Goal: Feedback & Contribution: Contribute content

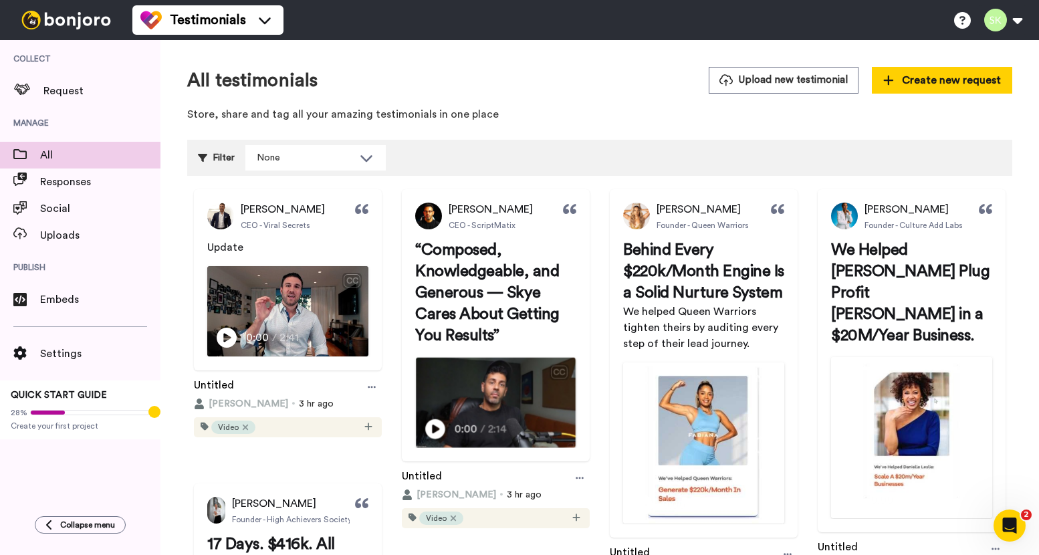
scroll to position [372, 0]
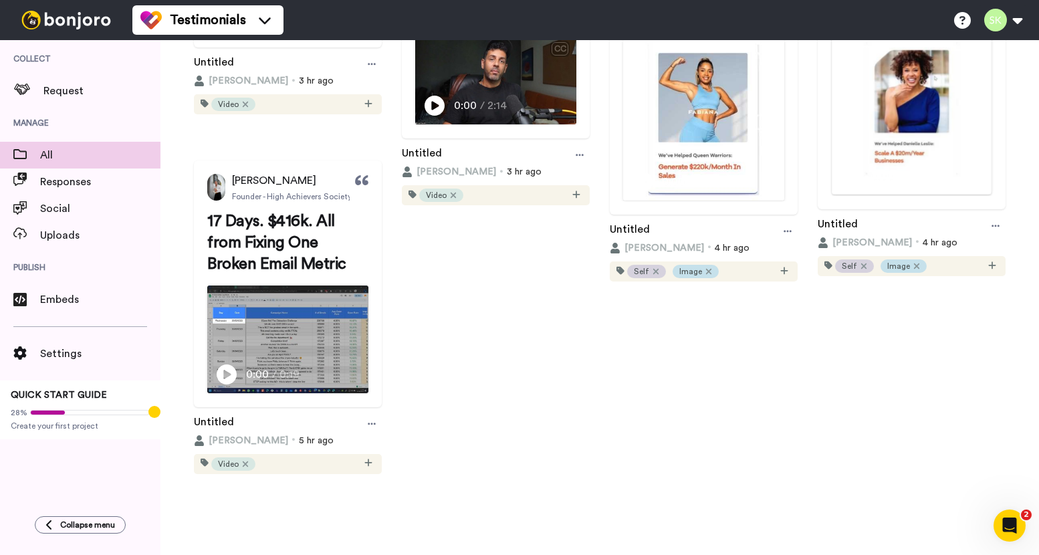
click at [832, 195] on img at bounding box center [912, 115] width 160 height 160
click at [784, 99] on img at bounding box center [704, 120] width 160 height 160
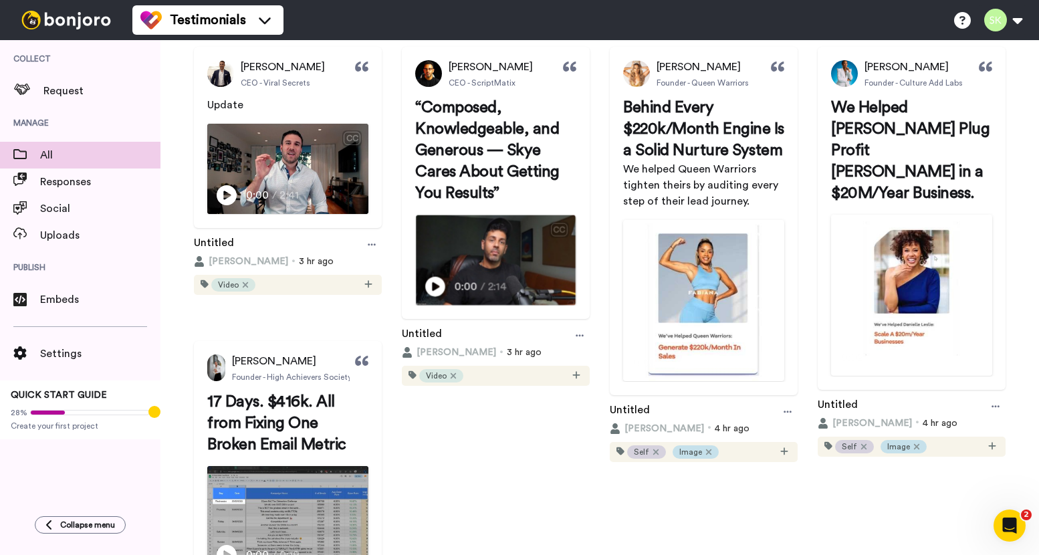
click at [576, 239] on img at bounding box center [496, 260] width 160 height 90
click at [570, 253] on video at bounding box center [496, 260] width 160 height 90
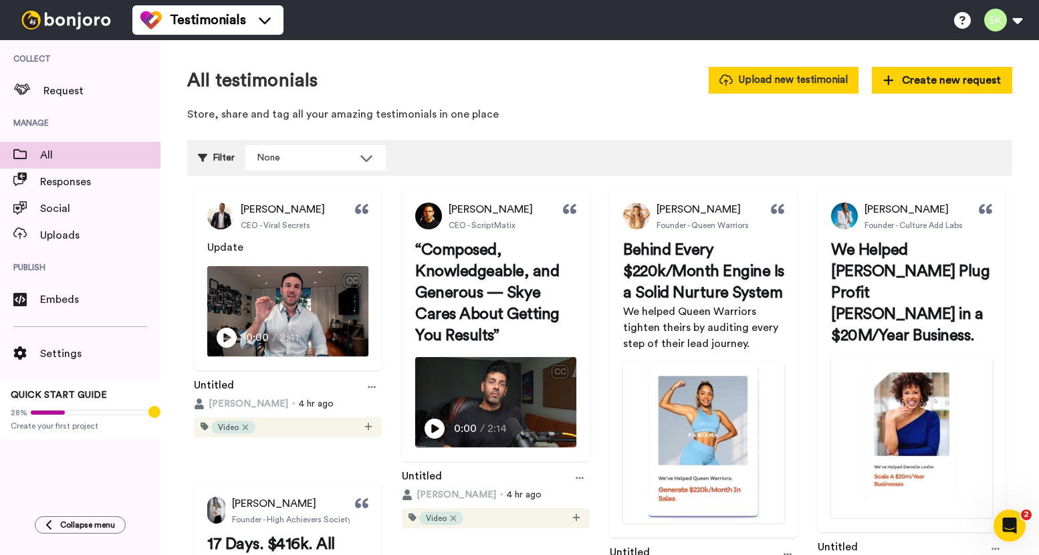
click at [812, 86] on button "Upload new testimonial" at bounding box center [784, 80] width 150 height 26
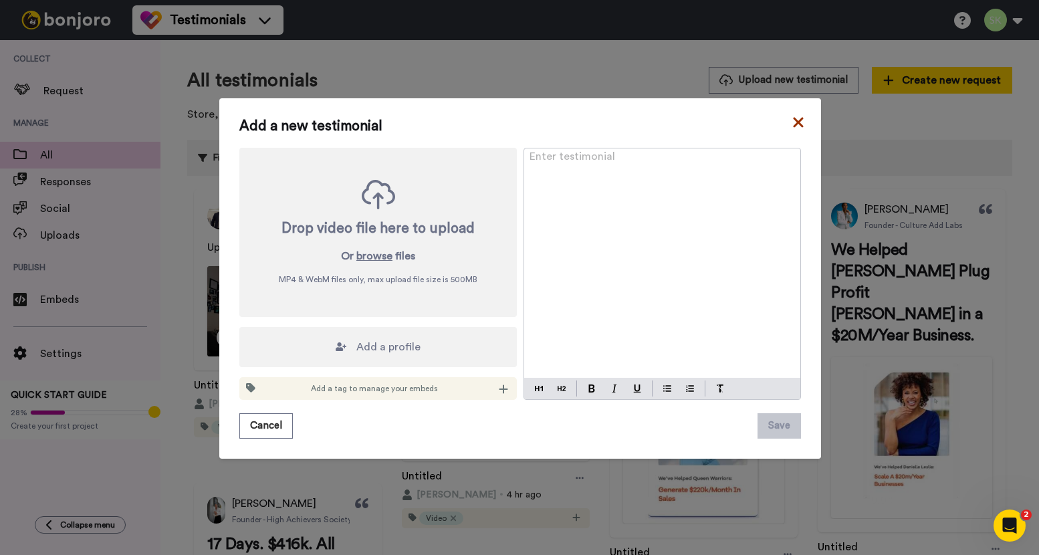
click at [792, 122] on icon at bounding box center [798, 122] width 13 height 16
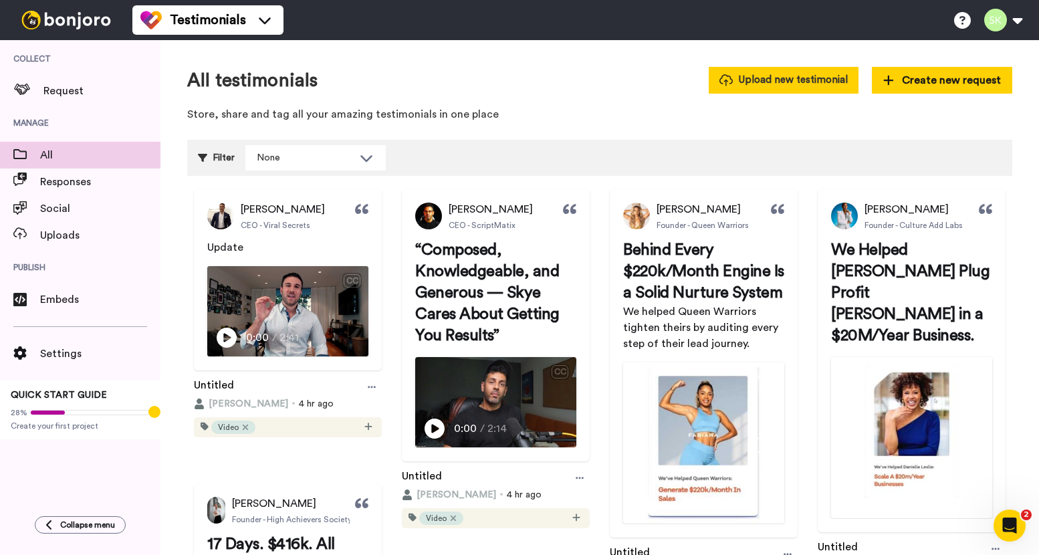
click at [774, 81] on button "Upload new testimonial" at bounding box center [784, 80] width 150 height 26
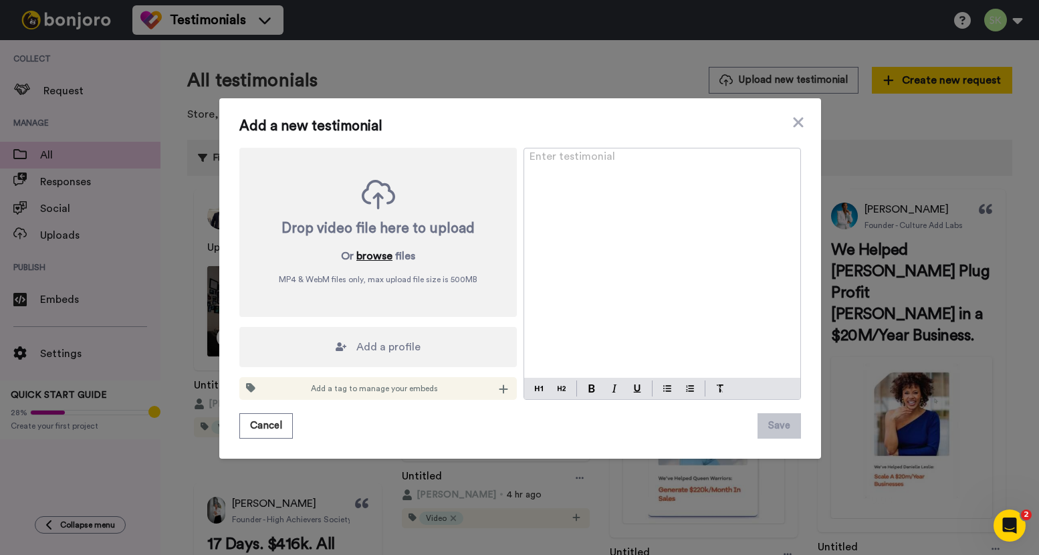
click at [376, 259] on button "browse" at bounding box center [374, 256] width 36 height 16
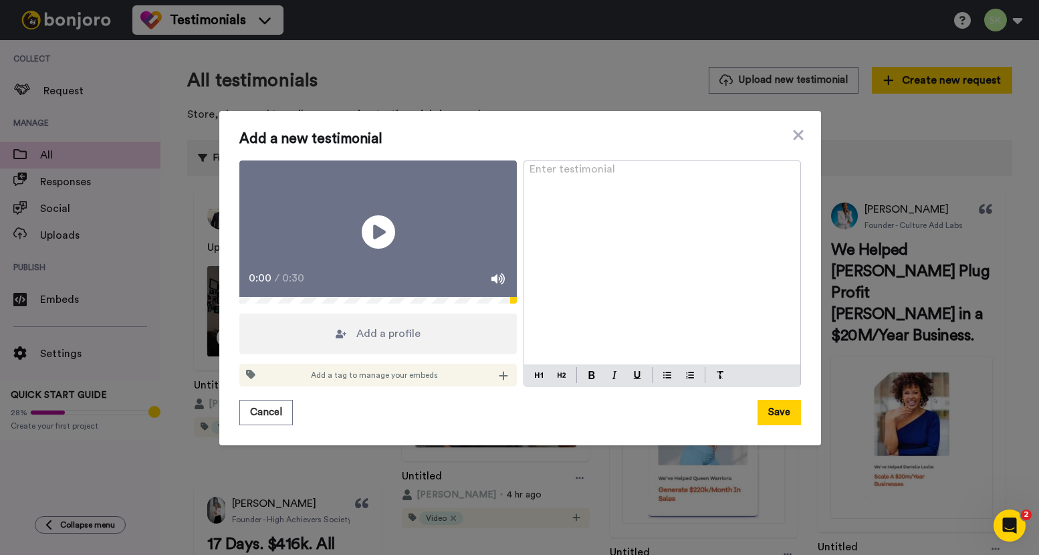
click at [505, 387] on div "Add a tag to manage your embeds" at bounding box center [378, 375] width 278 height 23
click at [500, 381] on icon at bounding box center [504, 376] width 9 height 9
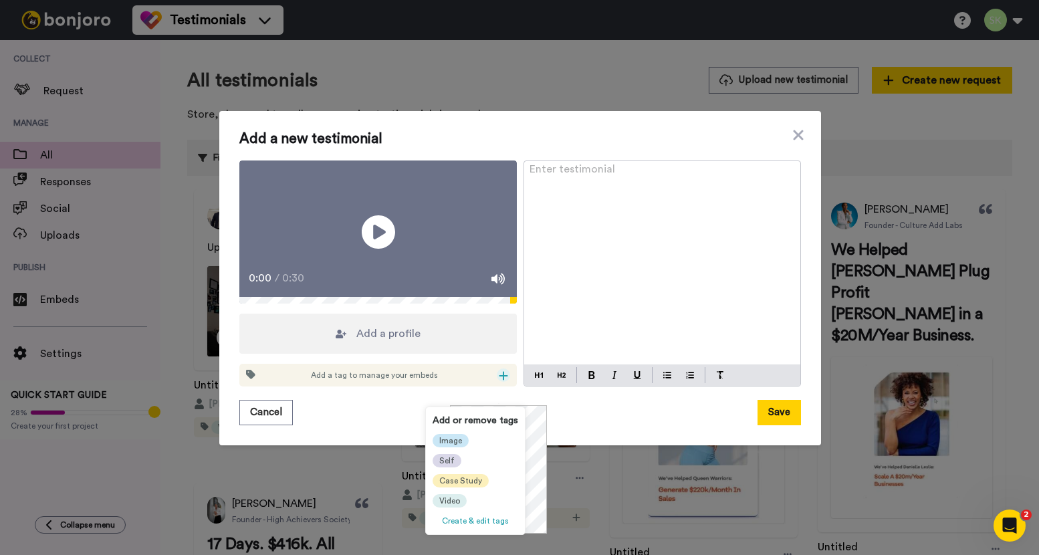
click at [479, 522] on span "Create & edit tags" at bounding box center [475, 521] width 67 height 8
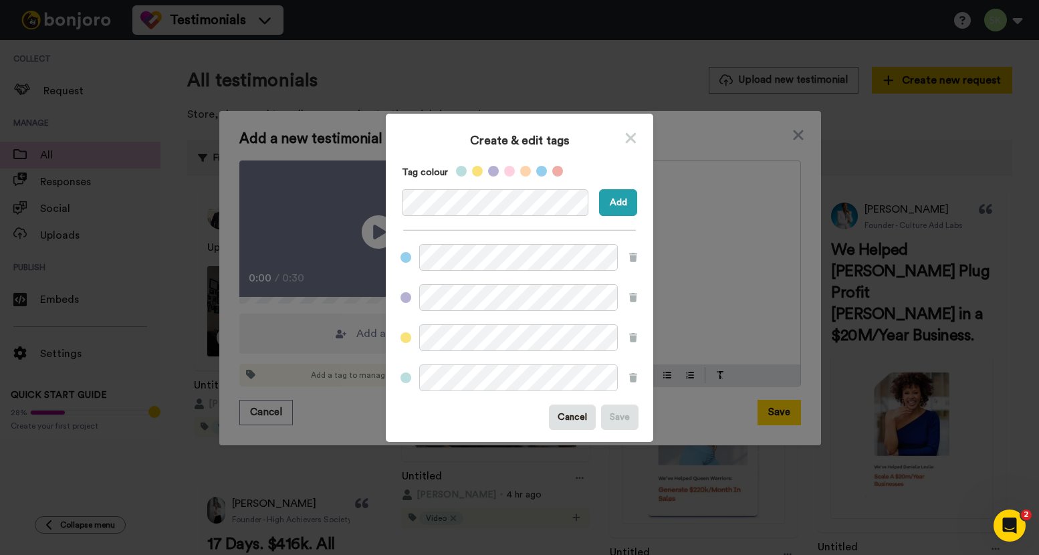
click at [557, 172] on label at bounding box center [558, 173] width 16 height 15
click at [552, 173] on label at bounding box center [557, 171] width 11 height 11
click at [625, 205] on button "Add" at bounding box center [618, 202] width 38 height 27
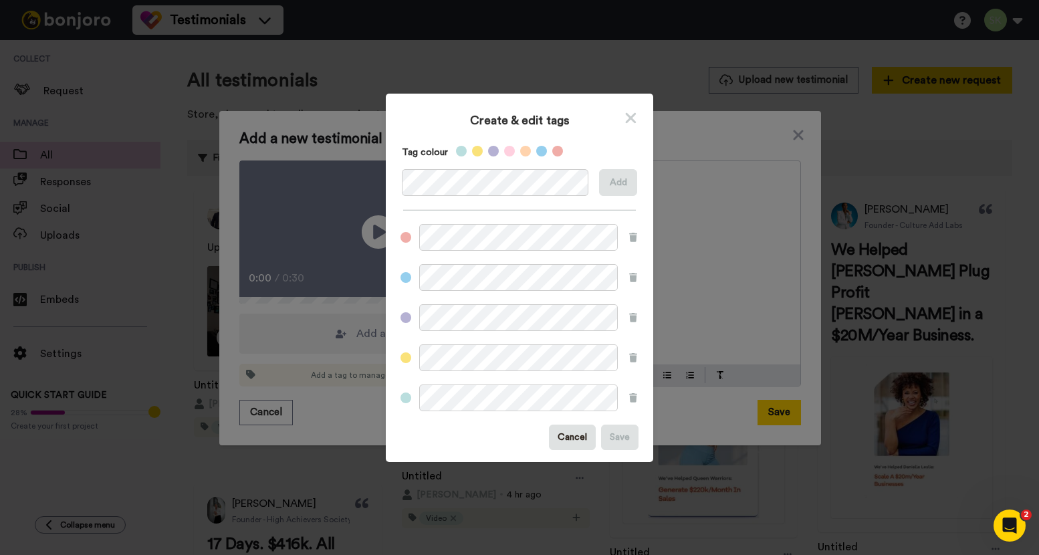
click at [629, 116] on icon at bounding box center [631, 118] width 13 height 17
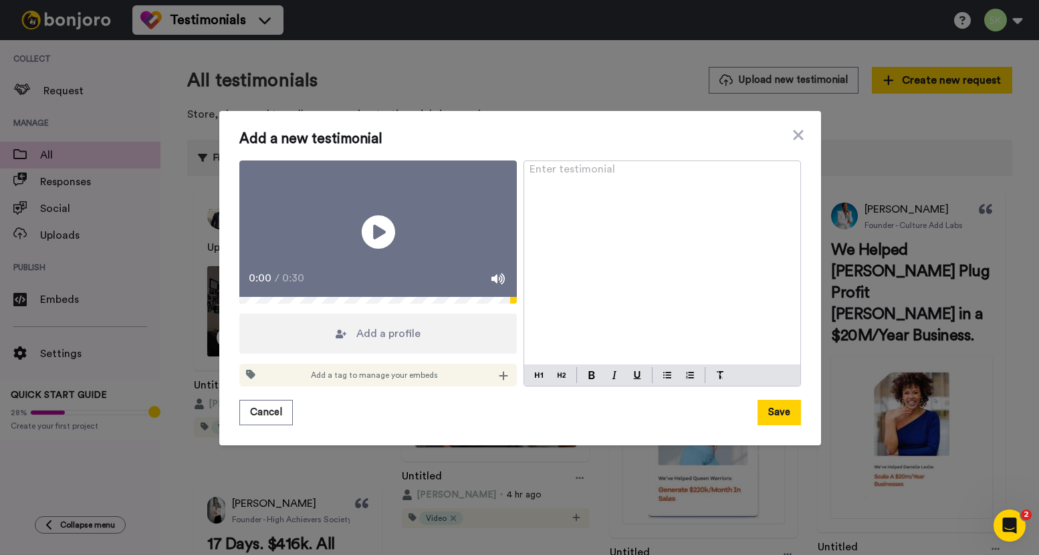
click at [401, 381] on span "Add a tag to manage your embeds" at bounding box center [374, 375] width 127 height 11
click at [500, 381] on icon at bounding box center [503, 375] width 9 height 11
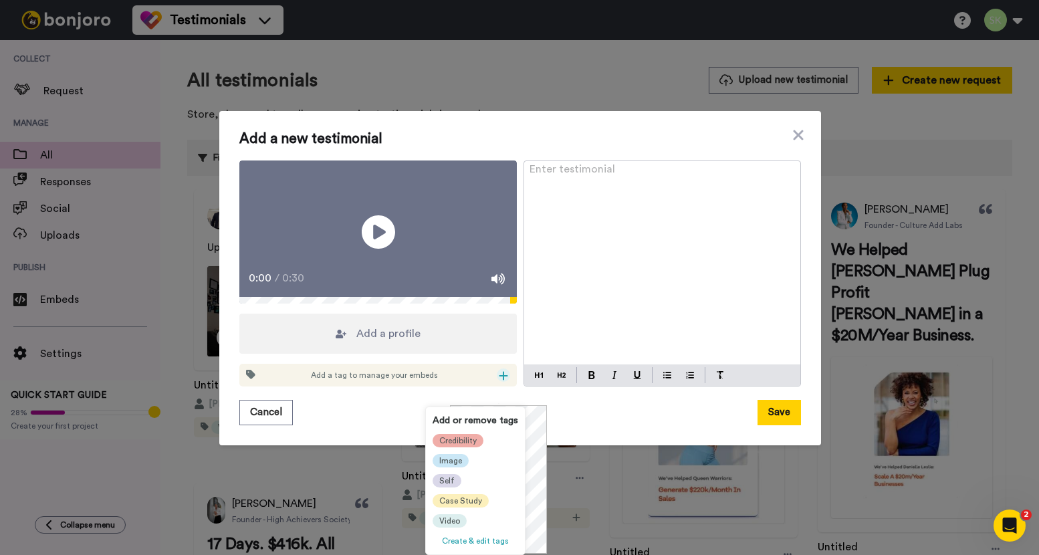
click at [475, 439] on span "Credibility" at bounding box center [457, 440] width 37 height 11
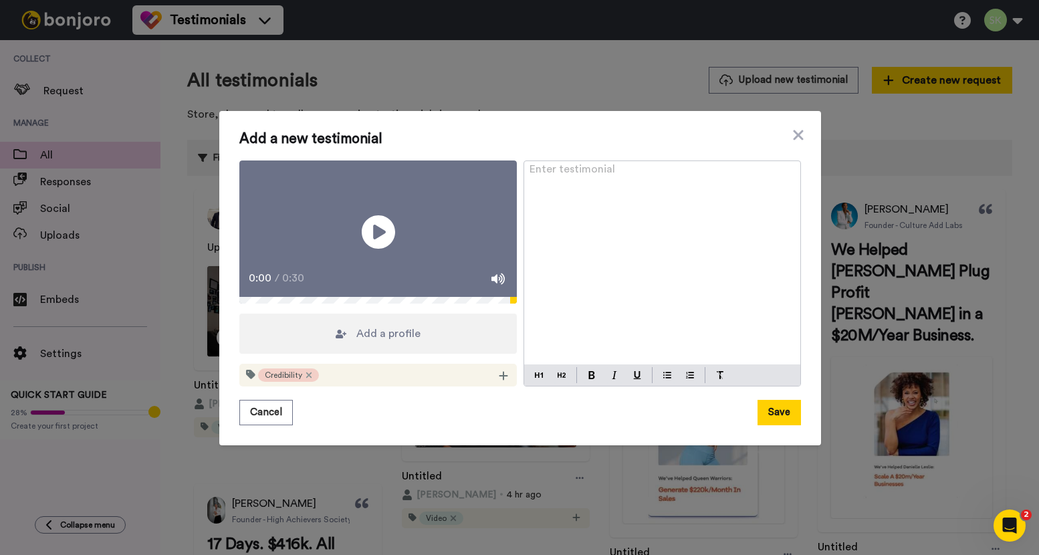
click at [568, 310] on div "Enter testimonial ﻿" at bounding box center [662, 263] width 276 height 204
click at [559, 381] on img at bounding box center [562, 375] width 8 height 11
click at [583, 169] on span "12 Disciplines." at bounding box center [576, 177] width 93 height 16
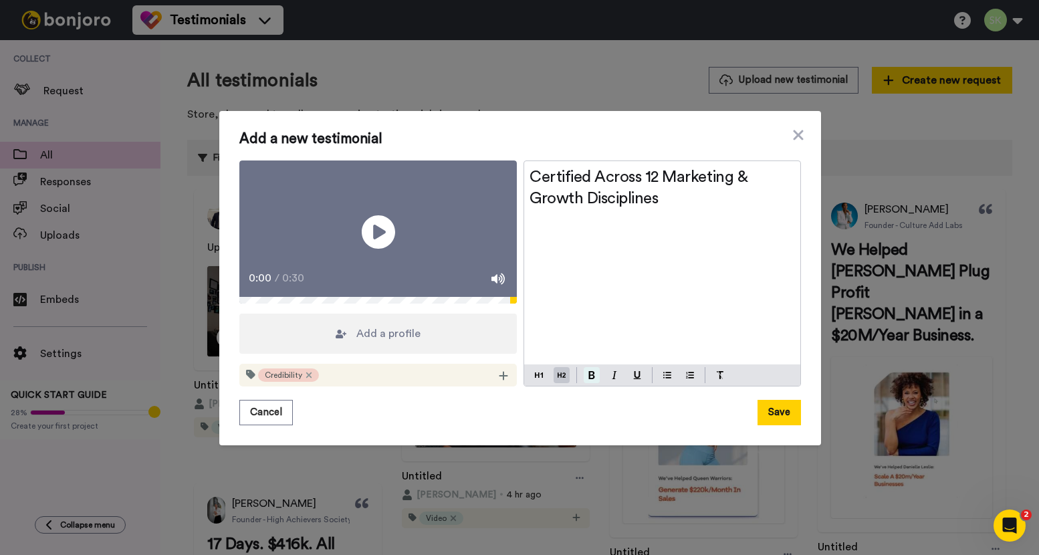
click at [590, 383] on button at bounding box center [592, 375] width 16 height 16
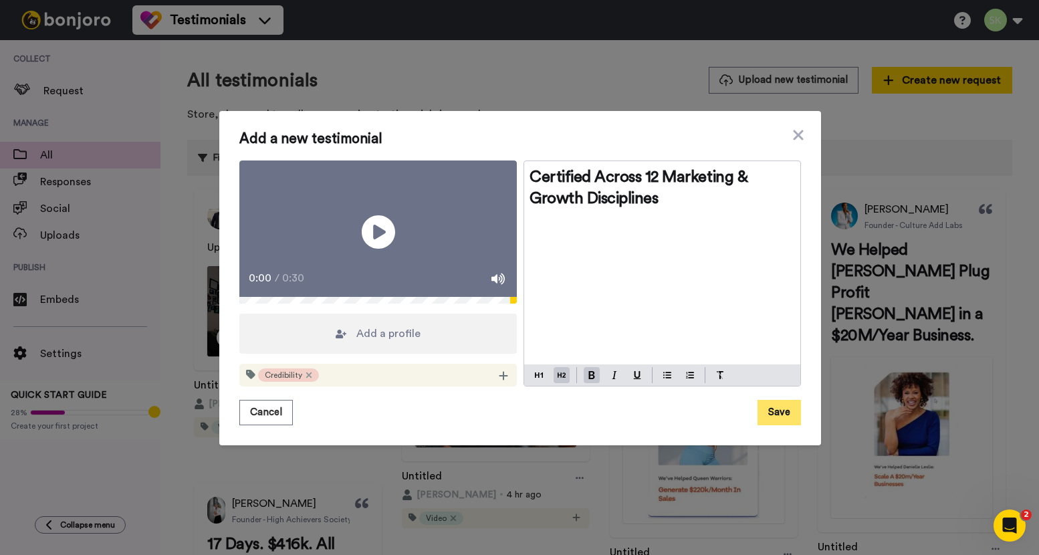
click at [781, 425] on button "Save" at bounding box center [779, 412] width 43 height 25
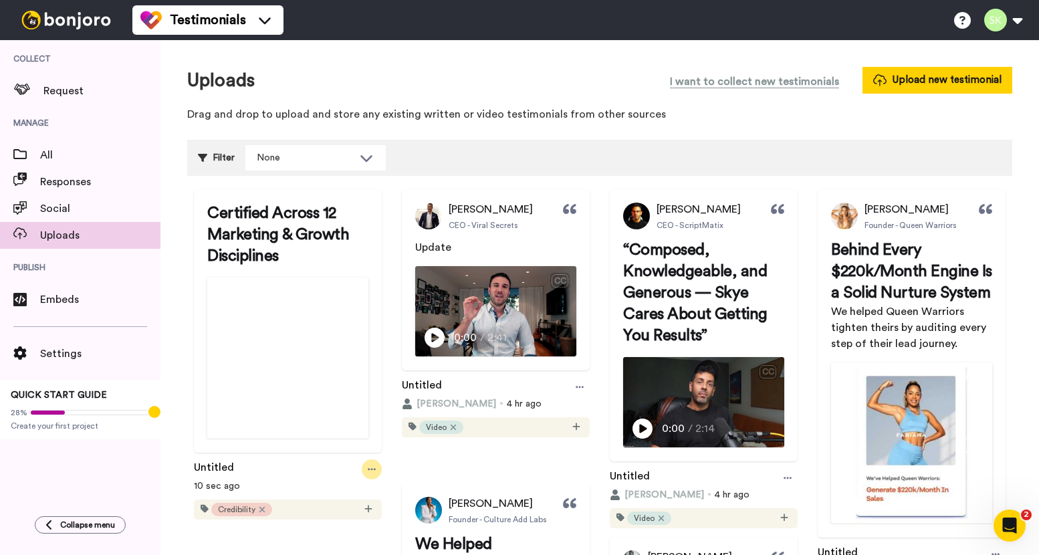
scroll to position [154, 0]
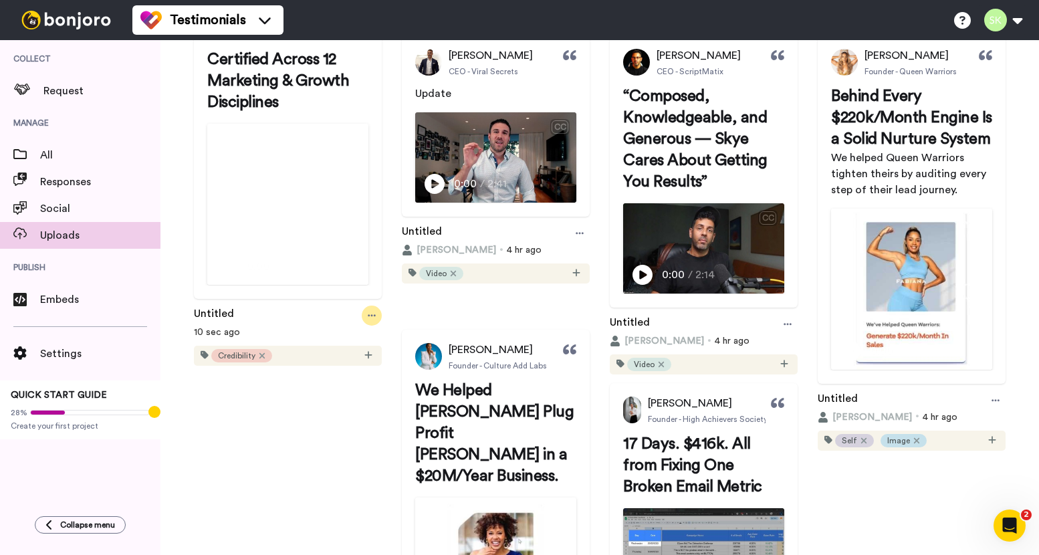
click at [376, 320] on icon at bounding box center [372, 315] width 8 height 9
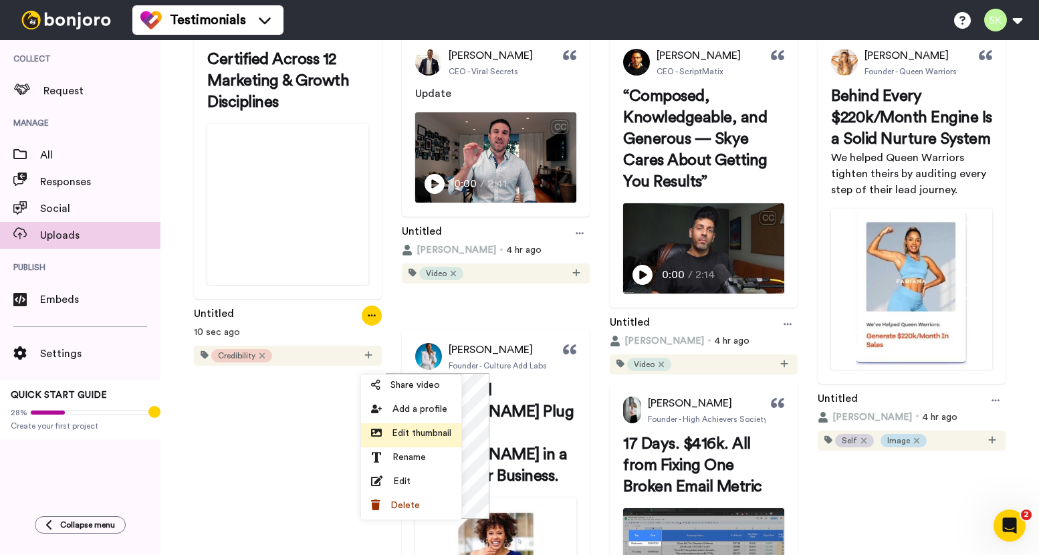
click at [427, 430] on span "Edit thumbnail" at bounding box center [422, 433] width 60 height 13
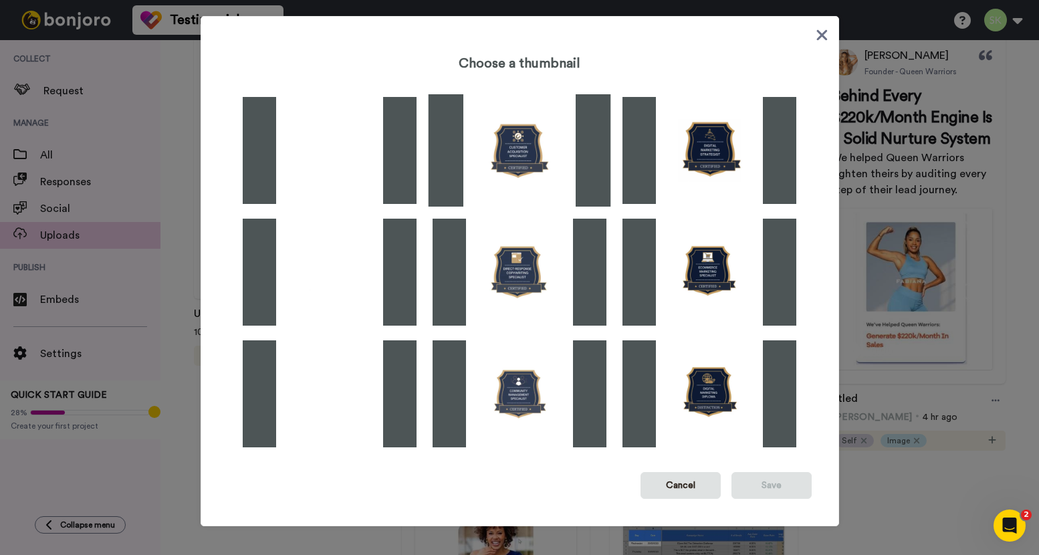
click at [515, 133] on img at bounding box center [519, 150] width 183 height 112
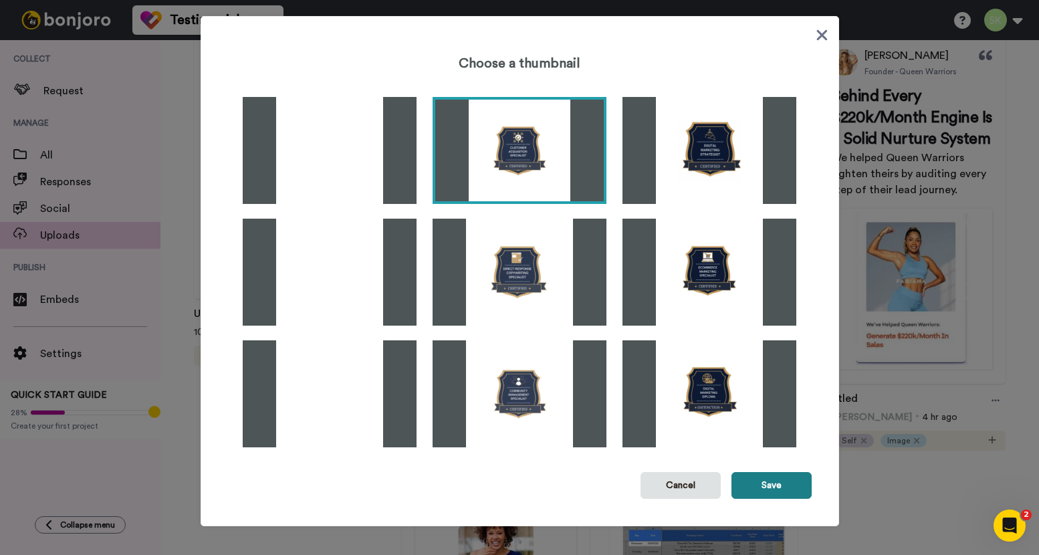
click at [770, 488] on button "Save" at bounding box center [772, 485] width 80 height 27
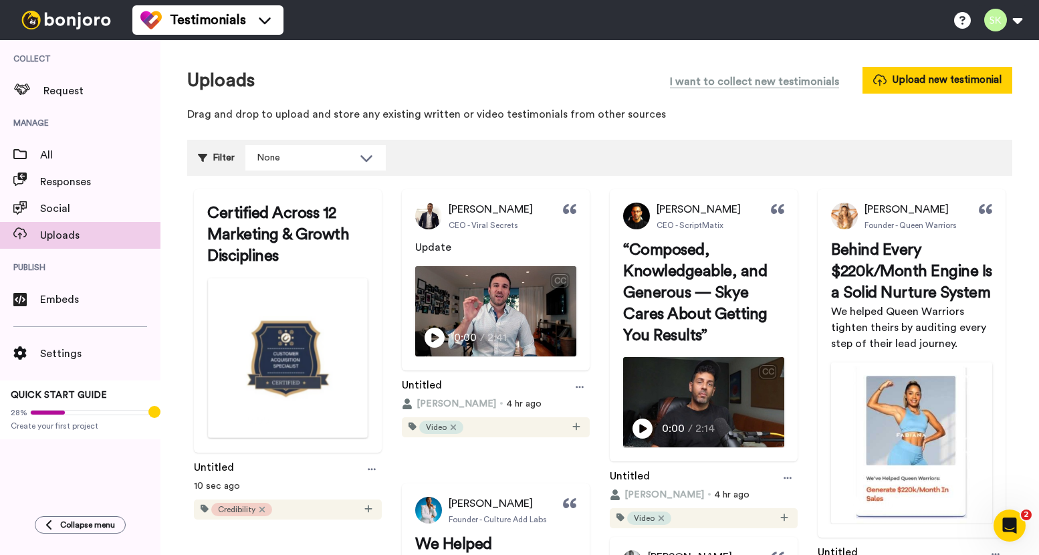
scroll to position [94, 0]
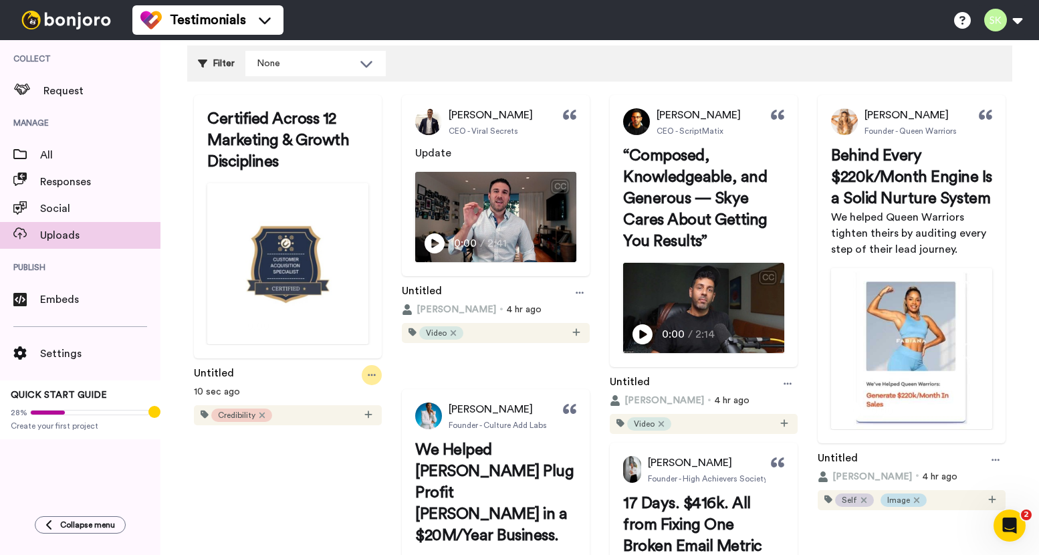
click at [376, 380] on icon at bounding box center [372, 374] width 8 height 9
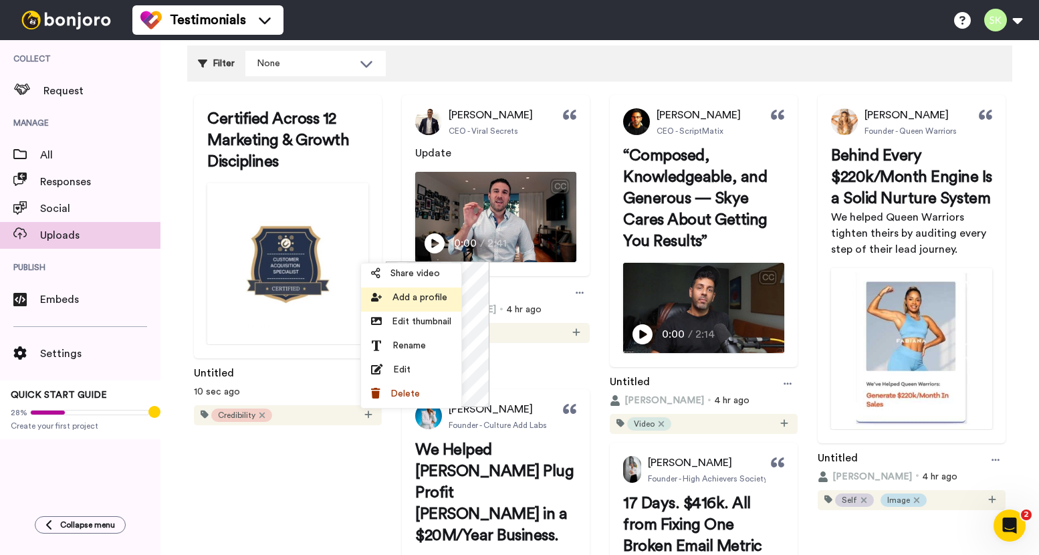
click at [411, 304] on li "Add a profile" at bounding box center [411, 300] width 100 height 24
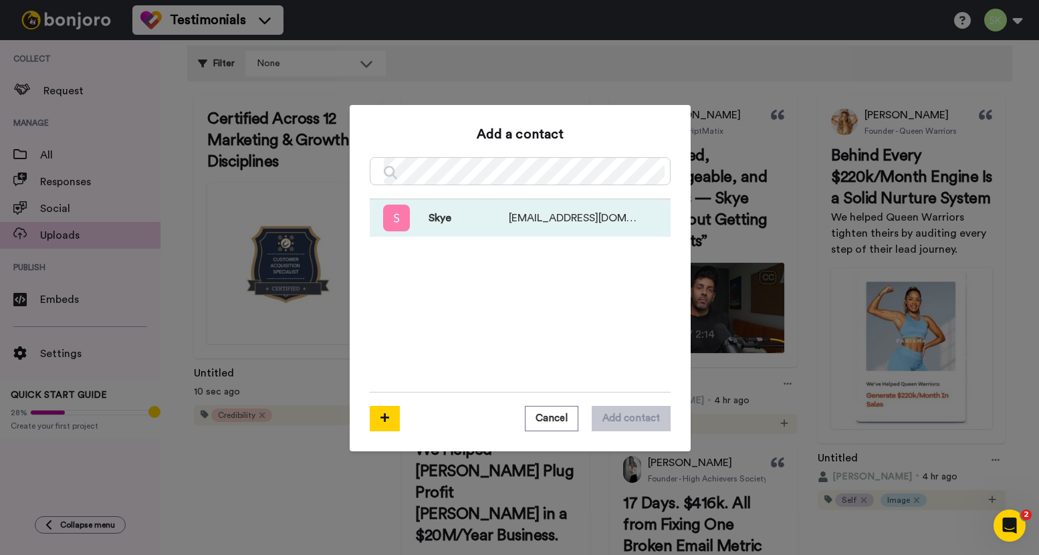
click at [441, 219] on span "Skye" at bounding box center [450, 218] width 80 height 16
click at [621, 425] on button "Add contact" at bounding box center [631, 418] width 79 height 25
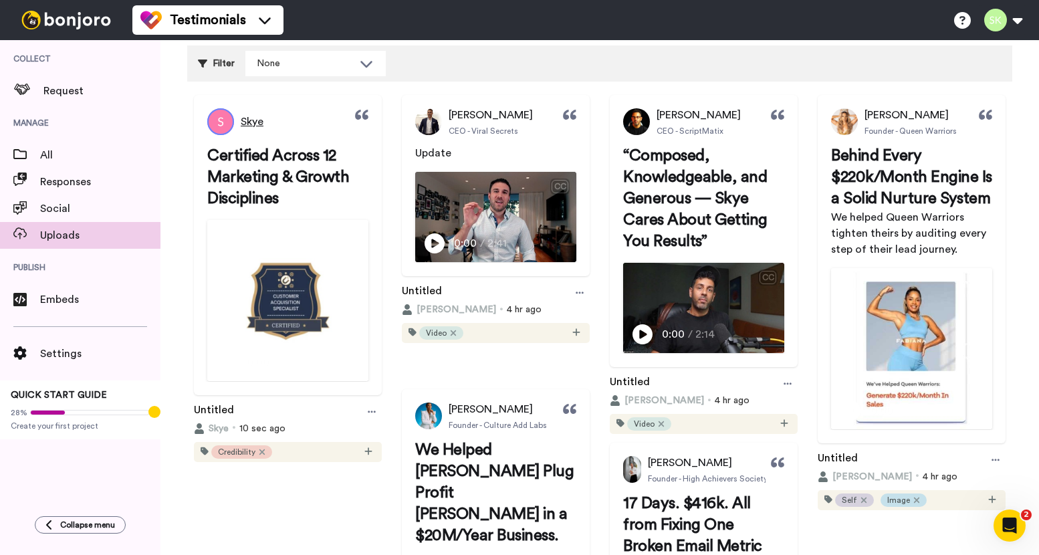
click at [261, 126] on span "Skye" at bounding box center [252, 122] width 23 height 16
click at [376, 417] on icon at bounding box center [372, 411] width 8 height 9
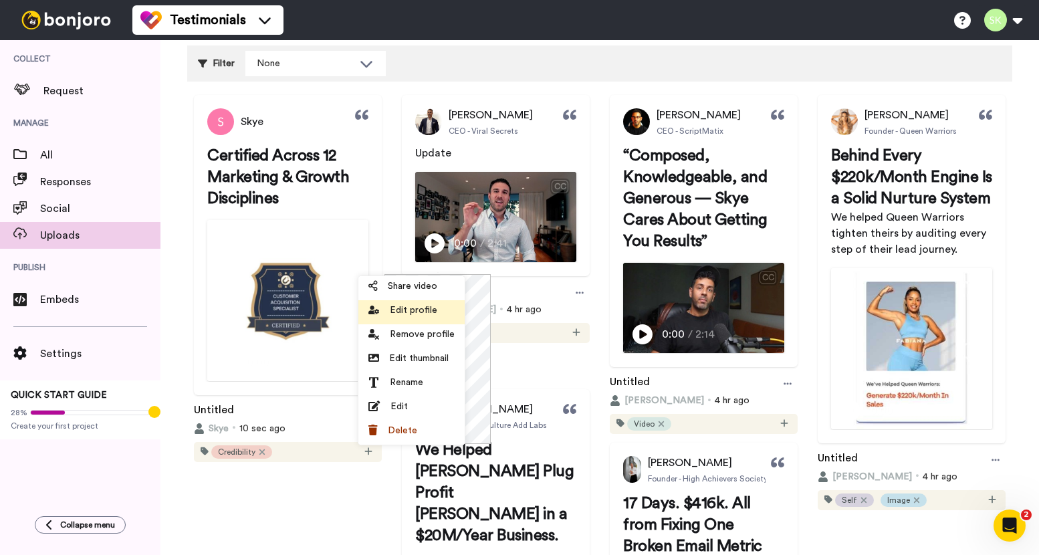
click at [423, 311] on span "Edit profile" at bounding box center [413, 310] width 47 height 13
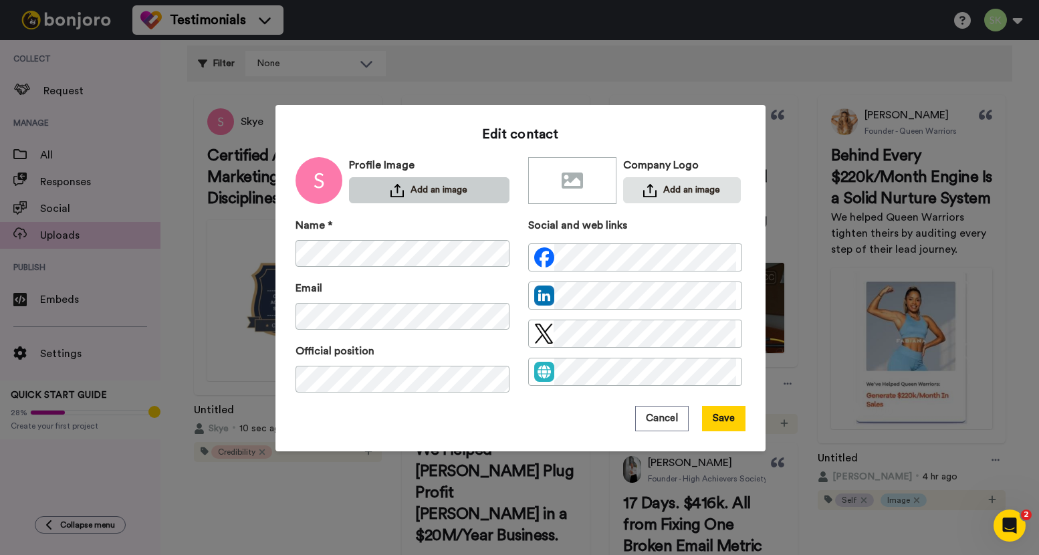
click at [375, 187] on button "Add an image" at bounding box center [429, 190] width 160 height 26
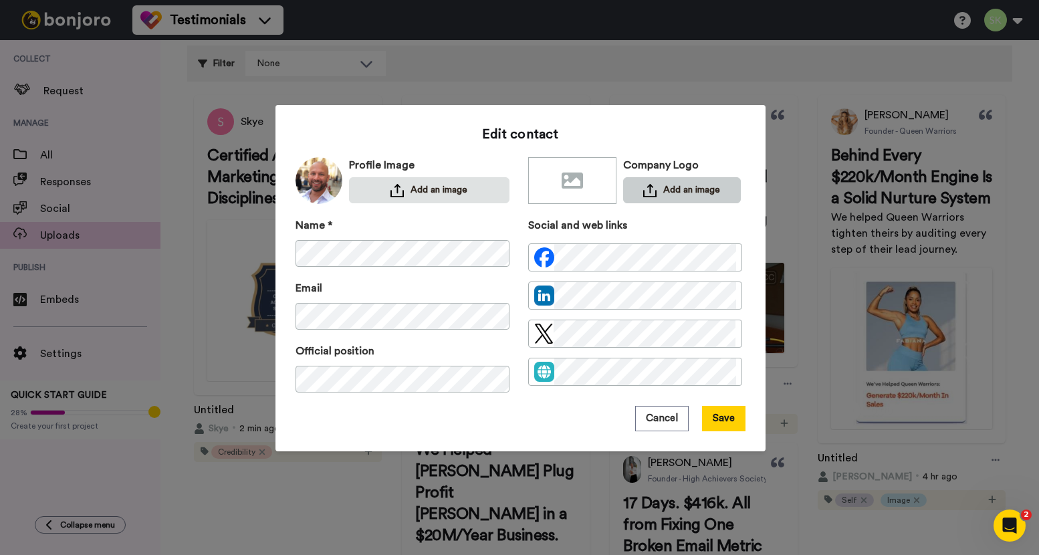
scroll to position [0, 0]
click at [686, 185] on button "Add an image" at bounding box center [682, 190] width 118 height 26
click at [732, 418] on button "Save" at bounding box center [723, 418] width 43 height 25
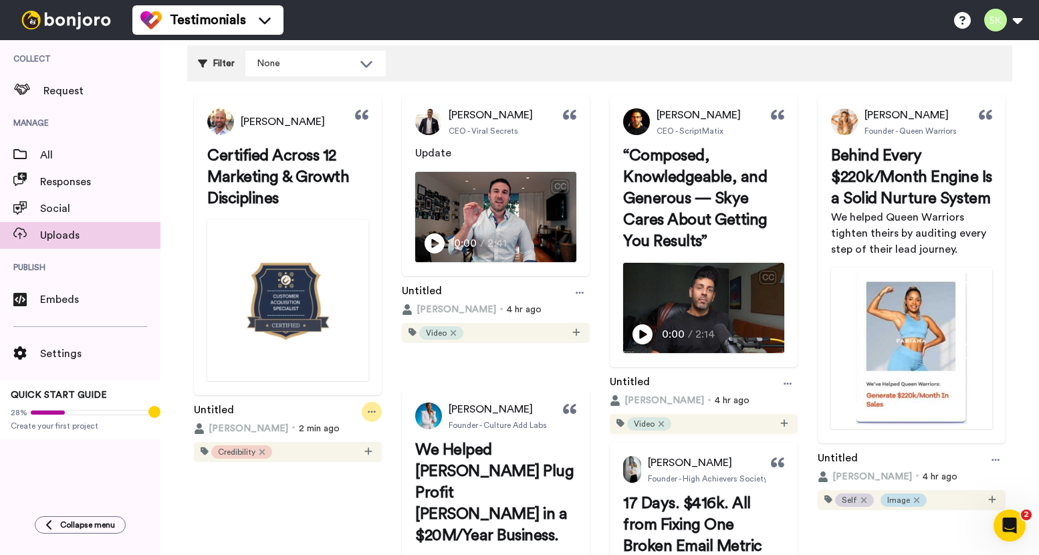
click at [376, 417] on icon at bounding box center [372, 411] width 8 height 9
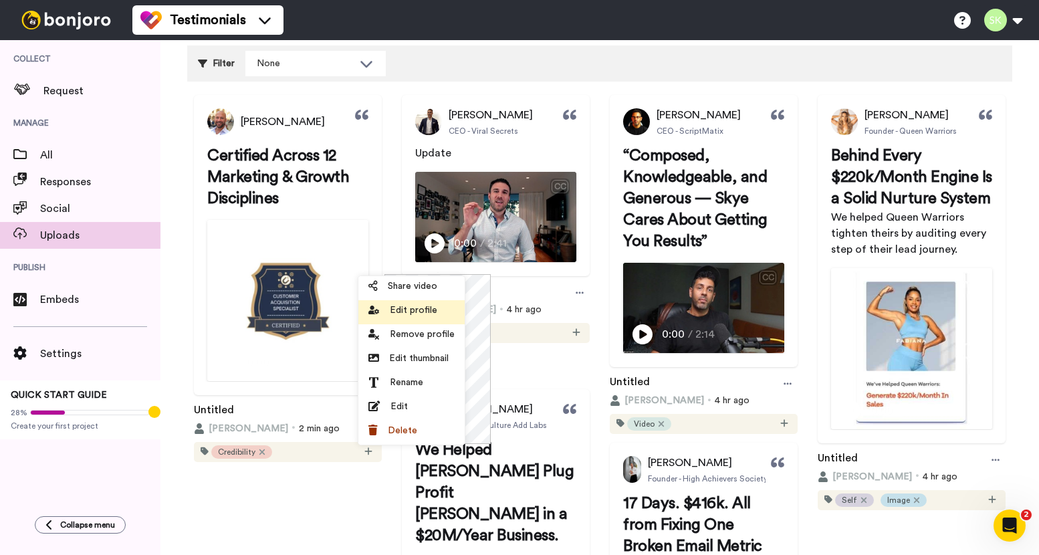
click at [427, 315] on span "Edit profile" at bounding box center [413, 310] width 47 height 13
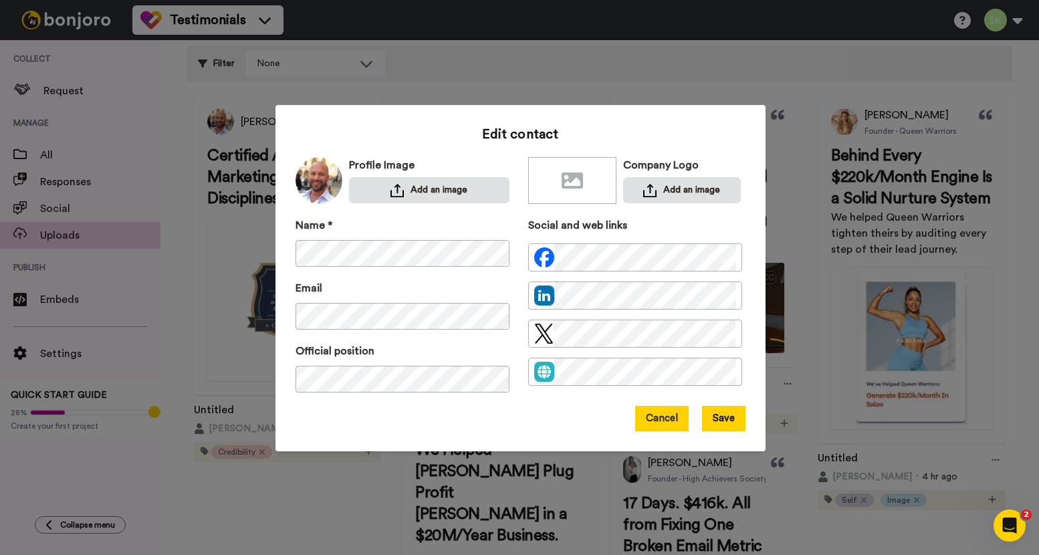
click at [643, 424] on button "Cancel" at bounding box center [661, 418] width 53 height 25
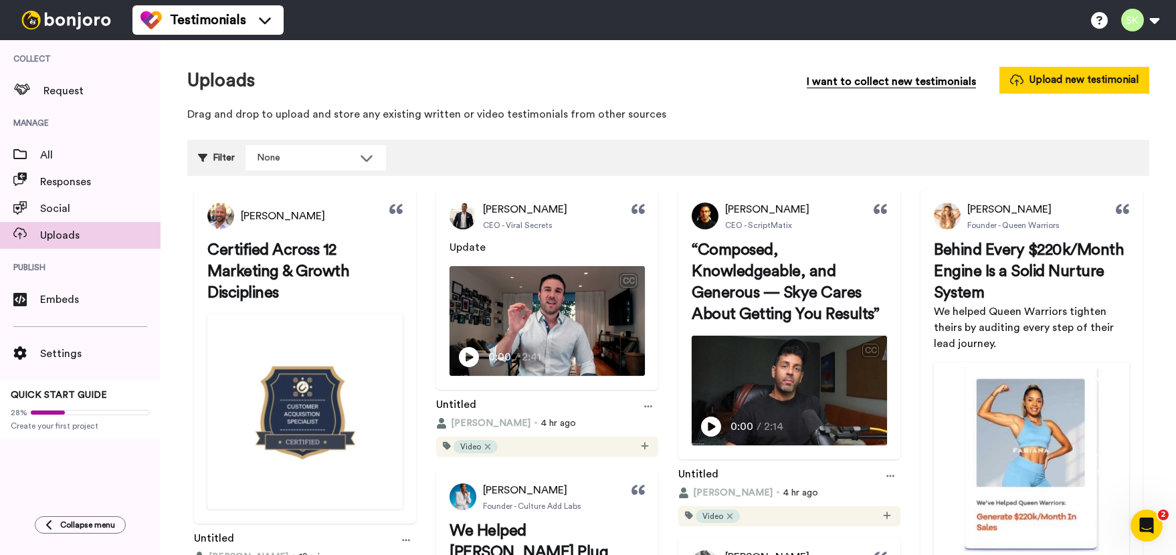
click at [950, 86] on span "I want to collect new testimonials" at bounding box center [891, 82] width 169 height 16
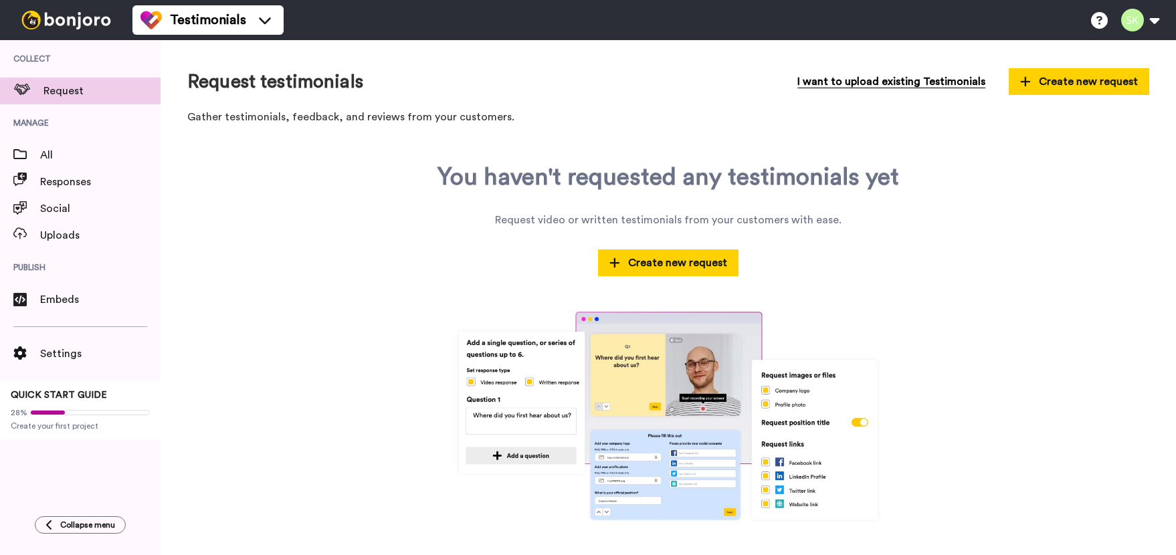
click at [891, 80] on span "I want to upload existing Testimonials" at bounding box center [891, 82] width 188 height 16
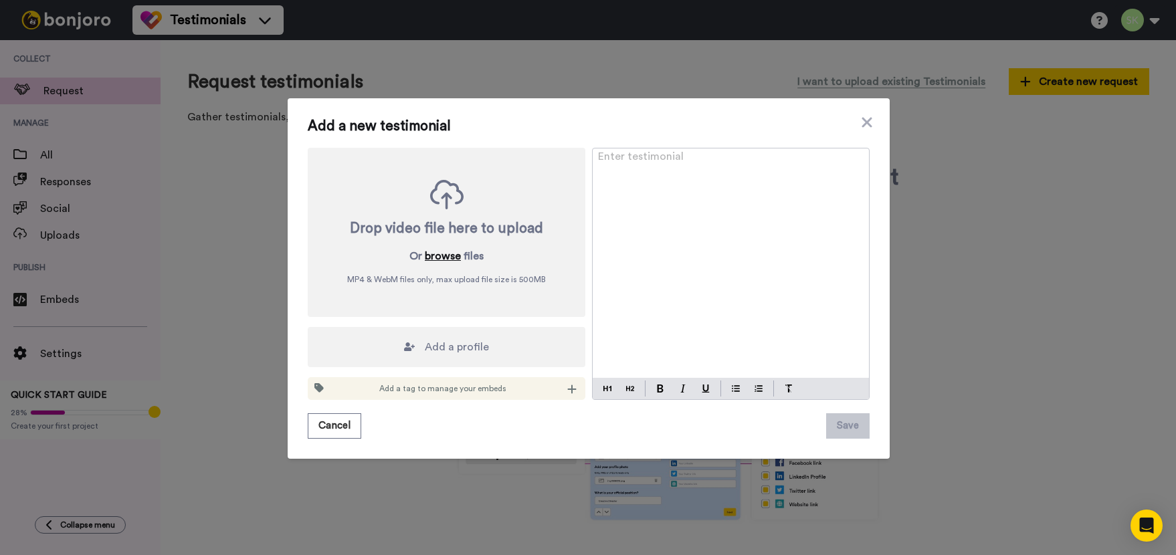
click at [440, 258] on button "browse" at bounding box center [443, 256] width 36 height 16
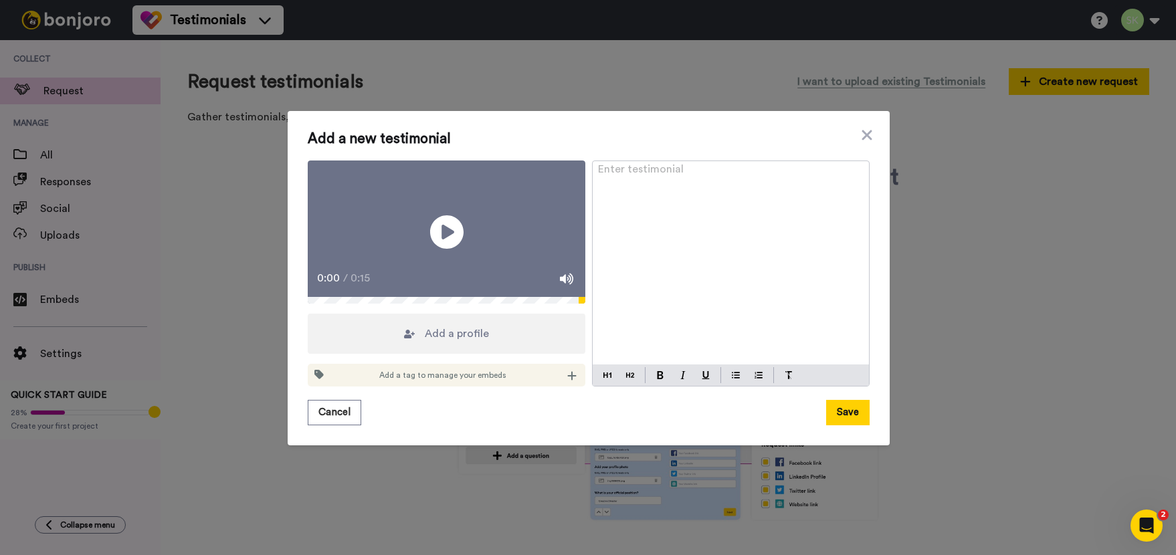
click at [453, 342] on span "Add a profile" at bounding box center [457, 334] width 64 height 16
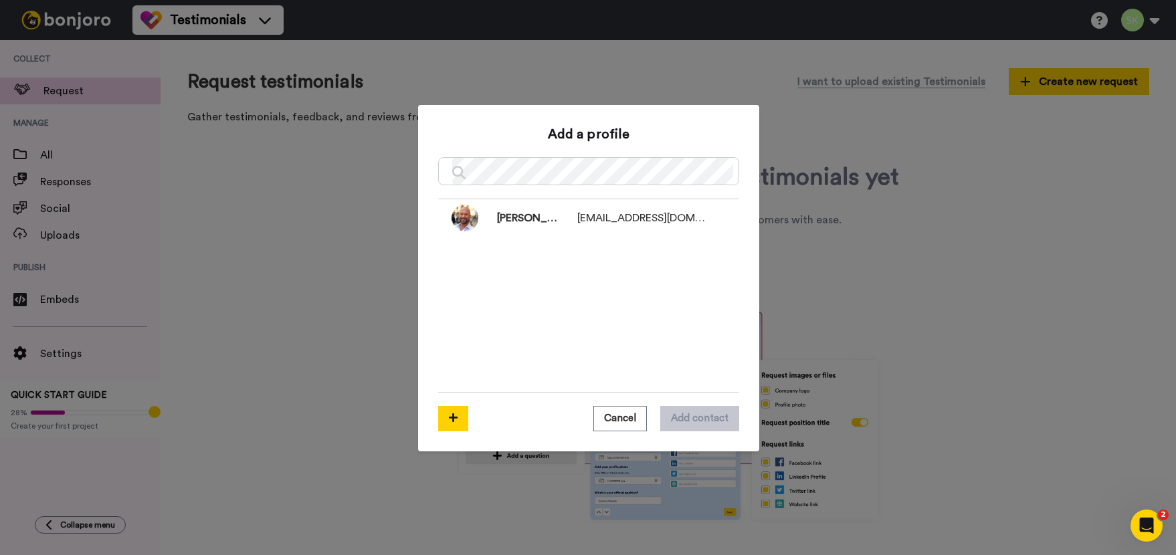
click at [558, 154] on div "Add a profile Skye Khilji skye@activeengine.io Cancel Add contact" at bounding box center [588, 278] width 301 height 306
click at [449, 416] on icon at bounding box center [453, 418] width 9 height 10
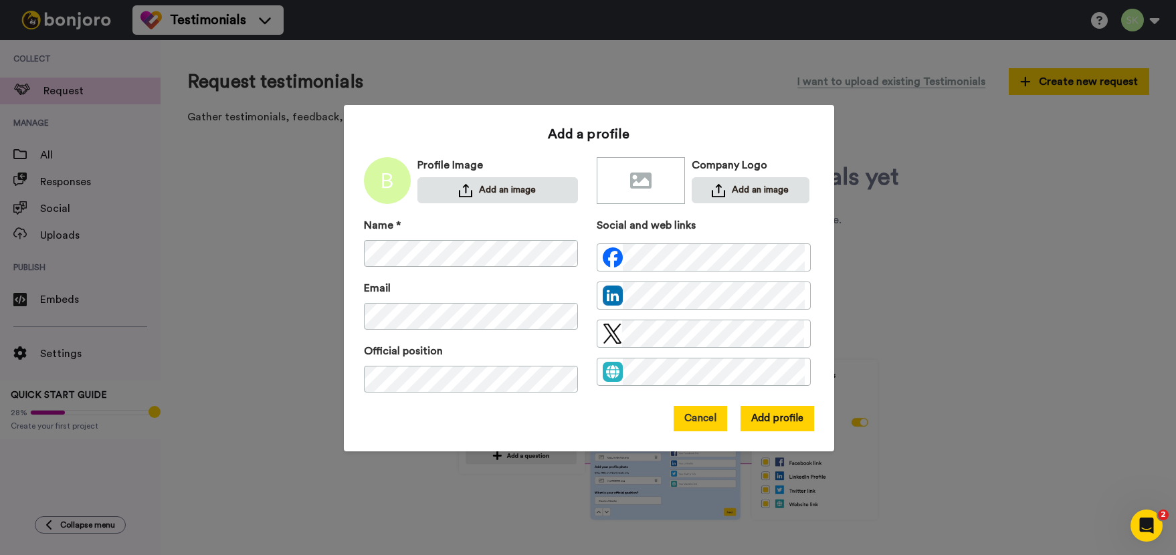
click at [694, 428] on button "Cancel" at bounding box center [699, 418] width 53 height 25
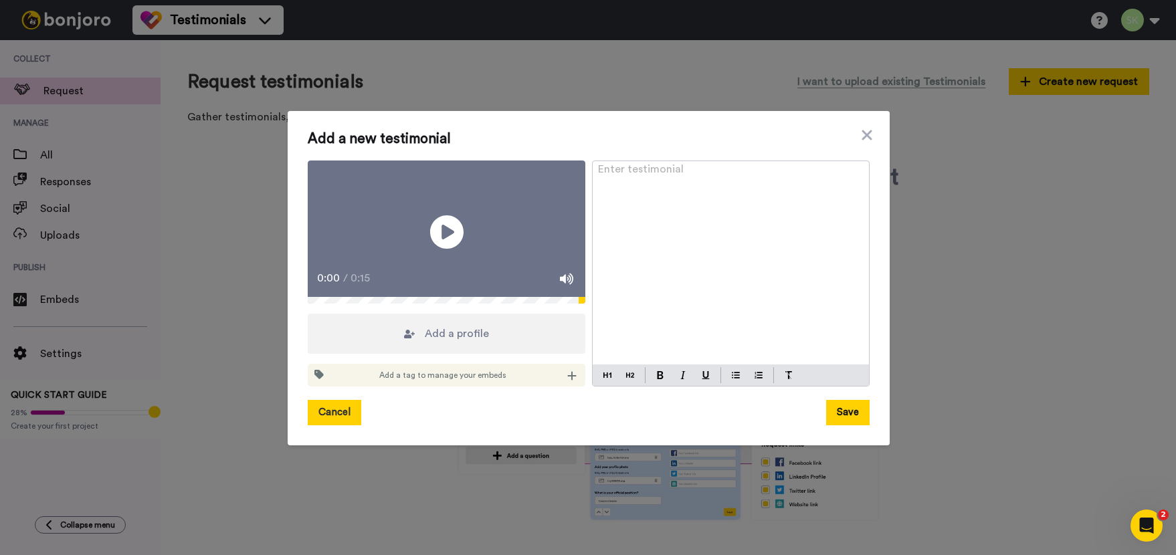
click at [336, 421] on button "Cancel" at bounding box center [334, 412] width 53 height 25
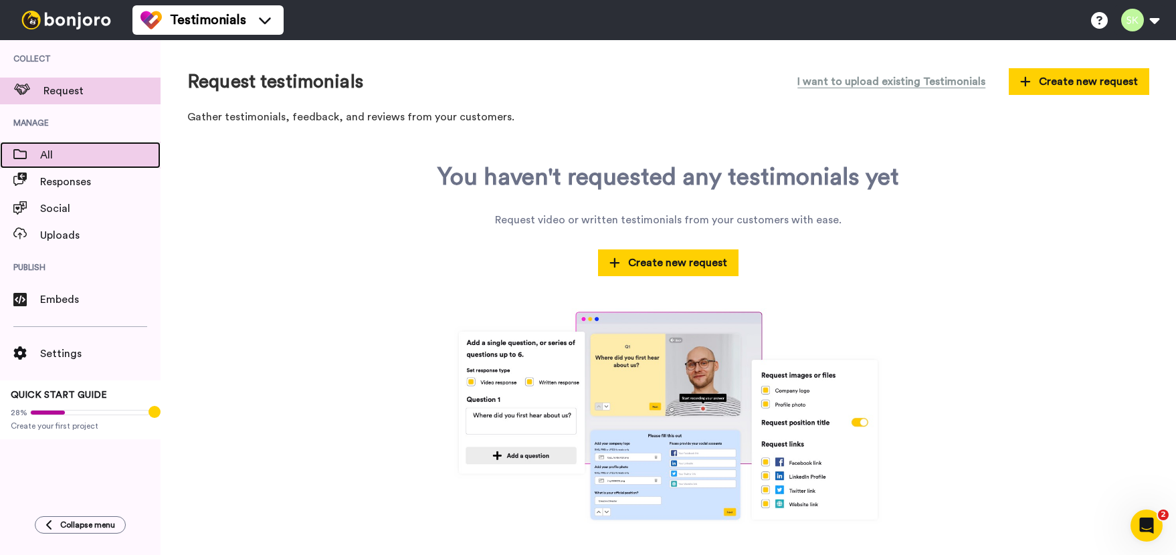
click at [68, 157] on span "All" at bounding box center [100, 155] width 120 height 16
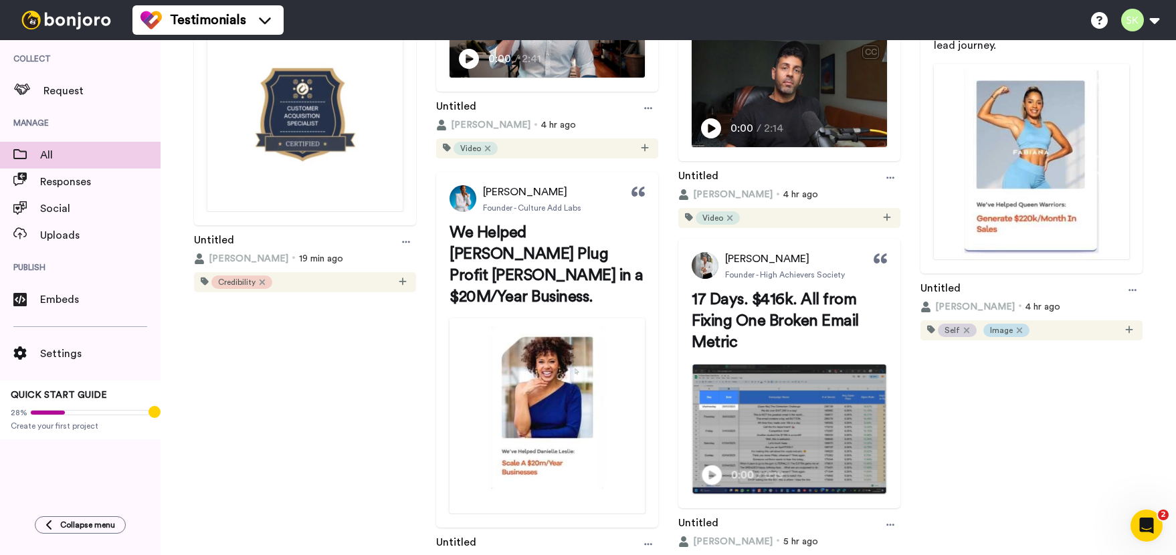
scroll to position [376, 0]
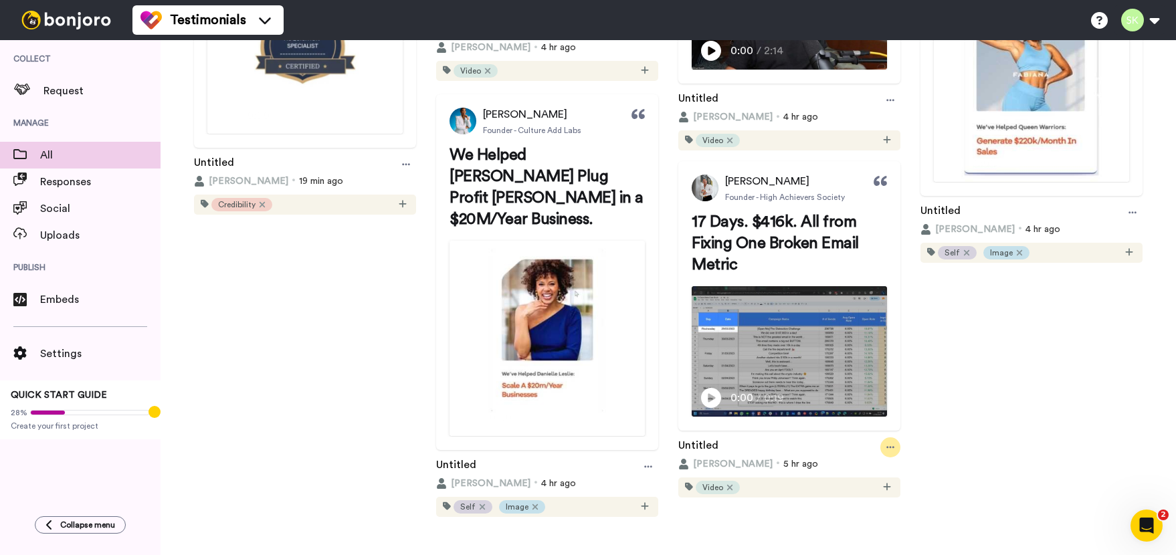
click at [886, 447] on icon at bounding box center [890, 447] width 8 height 9
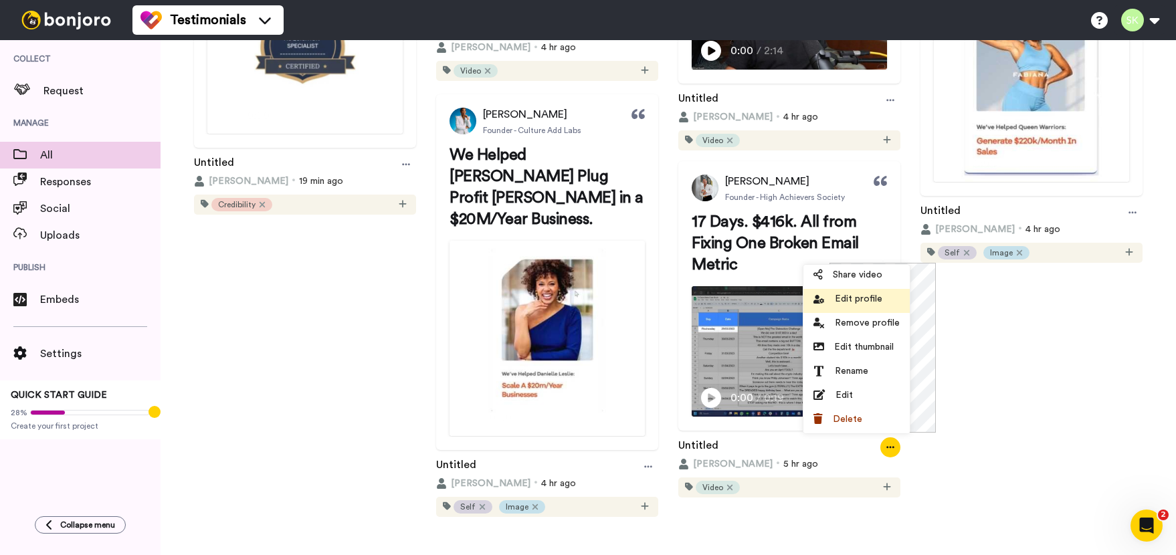
click at [863, 304] on span "Edit profile" at bounding box center [858, 298] width 47 height 13
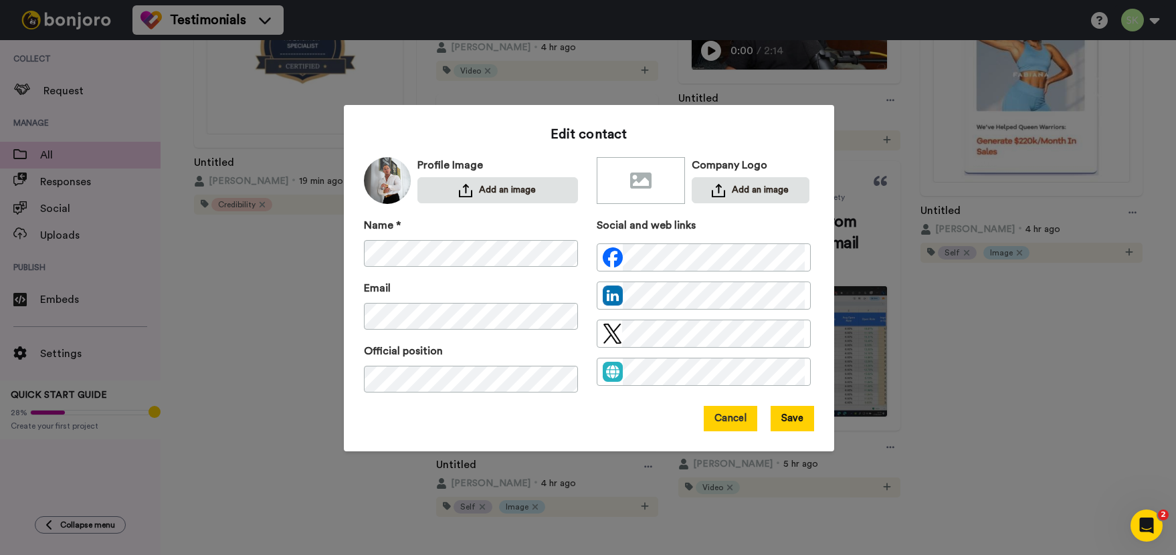
click at [720, 417] on button "Cancel" at bounding box center [730, 418] width 53 height 25
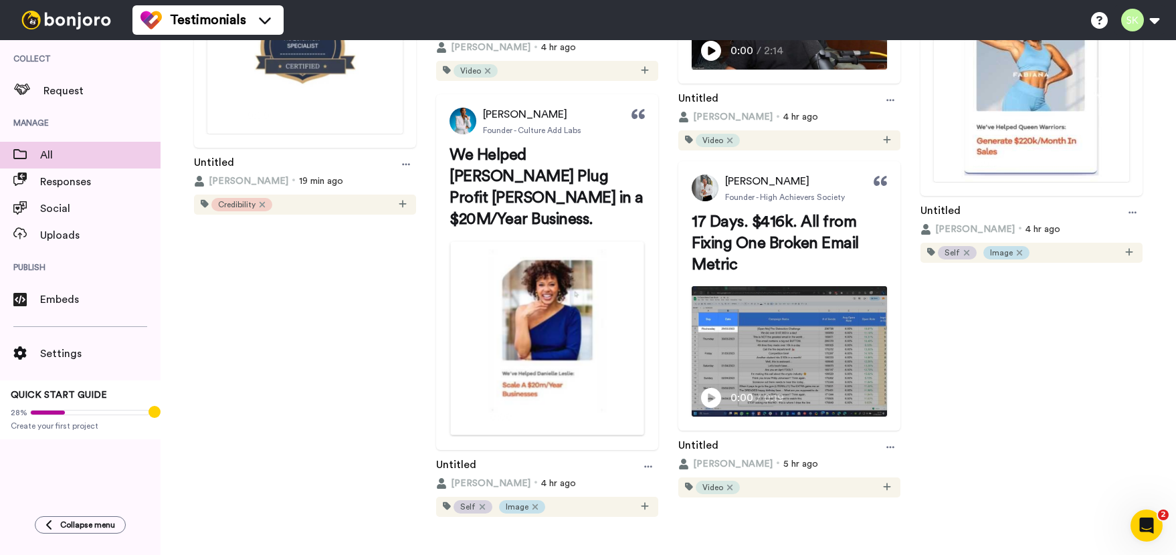
scroll to position [0, 0]
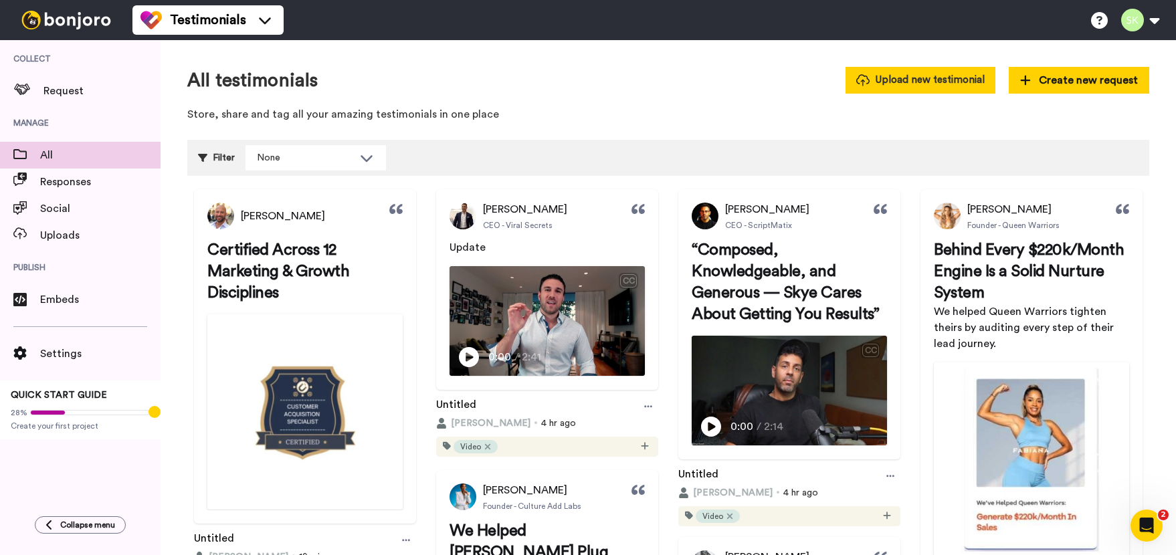
click at [905, 87] on button "Upload new testimonial" at bounding box center [920, 80] width 150 height 26
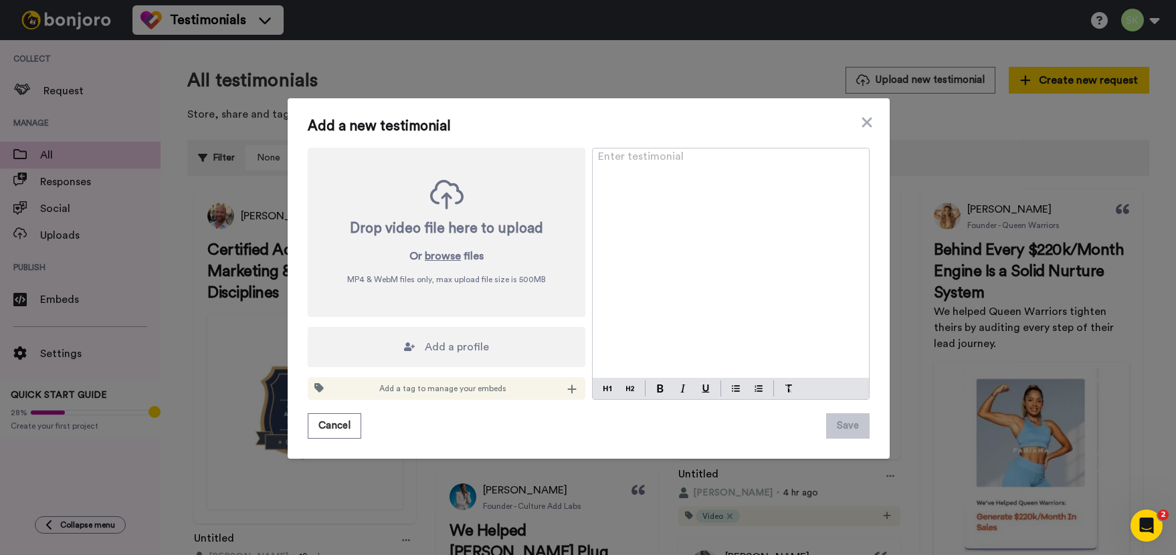
click at [442, 348] on span "Add a profile" at bounding box center [457, 347] width 64 height 16
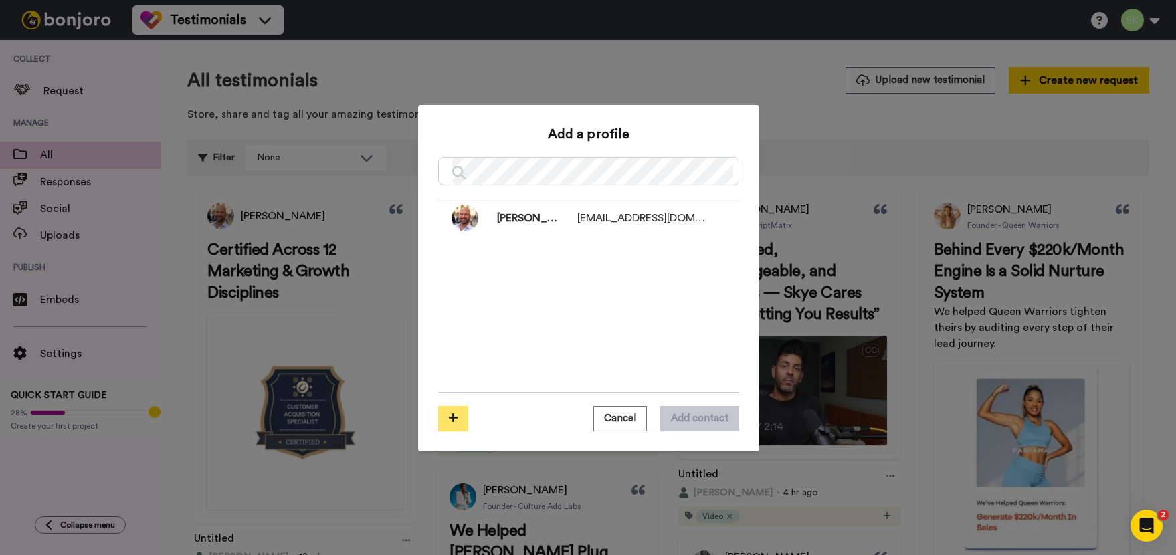
click at [455, 422] on button at bounding box center [453, 418] width 30 height 25
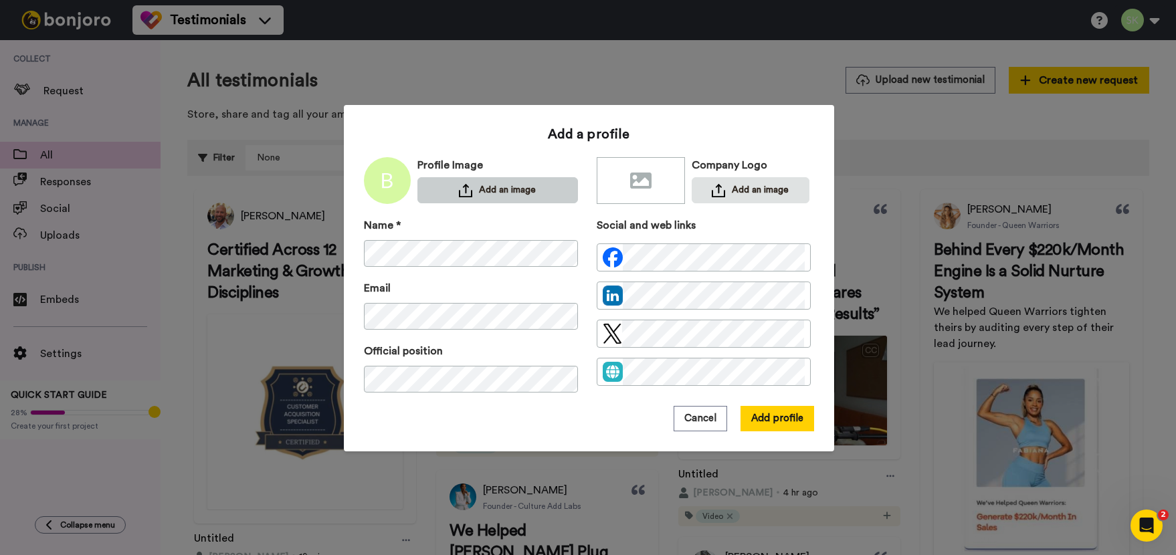
click at [515, 199] on button "Add an image" at bounding box center [497, 190] width 160 height 26
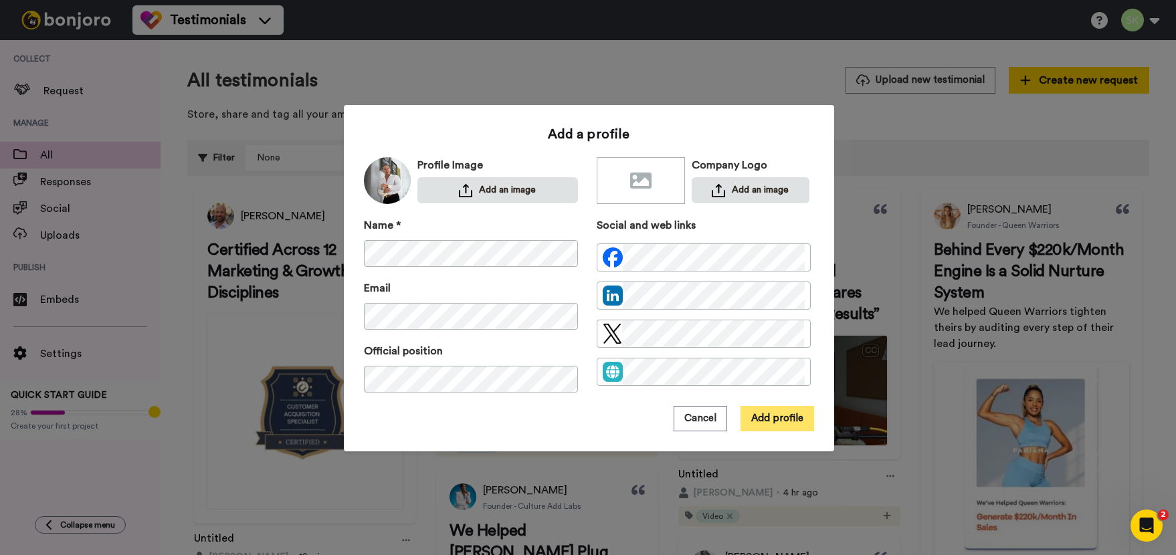
click at [771, 416] on button "Add profile" at bounding box center [777, 418] width 74 height 25
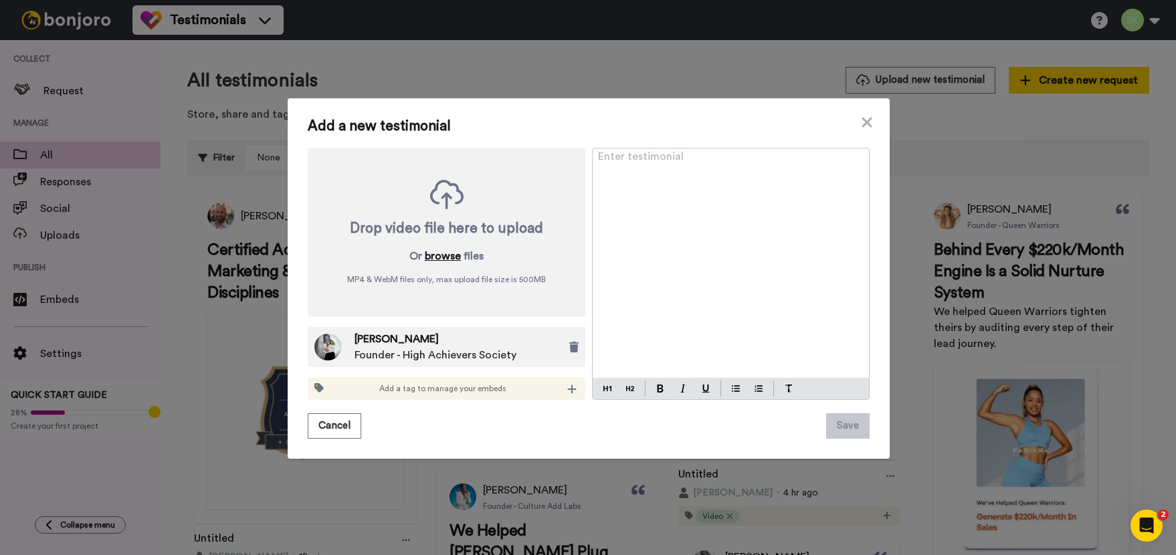
click at [443, 255] on button "browse" at bounding box center [443, 256] width 36 height 16
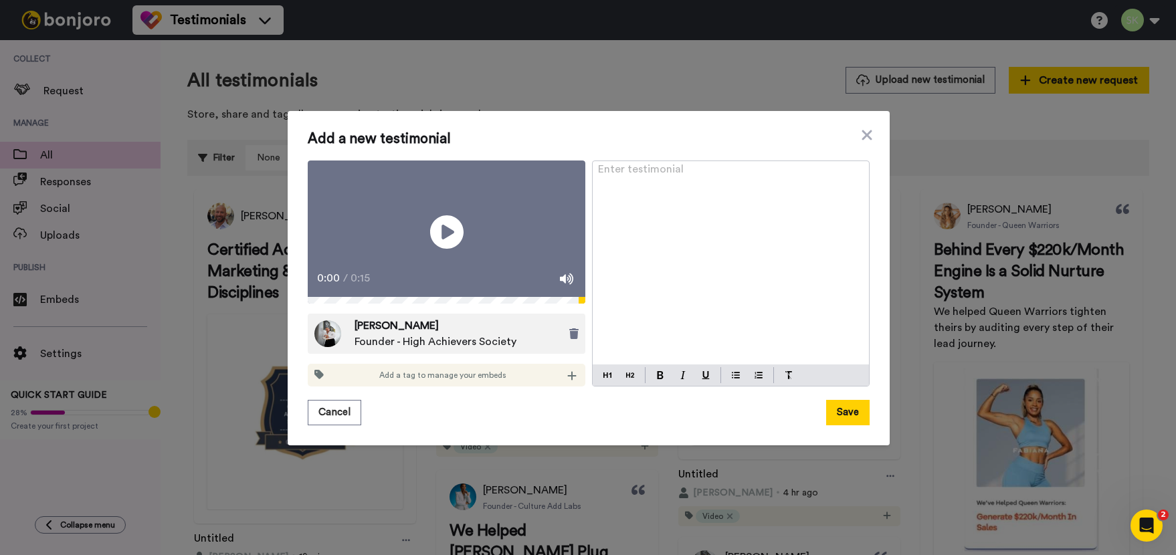
click at [637, 167] on p "Enter testimonial ﻿" at bounding box center [730, 175] width 265 height 16
click at [783, 169] on span "Over $51 Million Sold Through Systems I Helped Build" at bounding box center [728, 174] width 261 height 11
click at [661, 169] on span "Over $51 Million Sold Through Systems I Helped Build" at bounding box center [728, 174] width 261 height 11
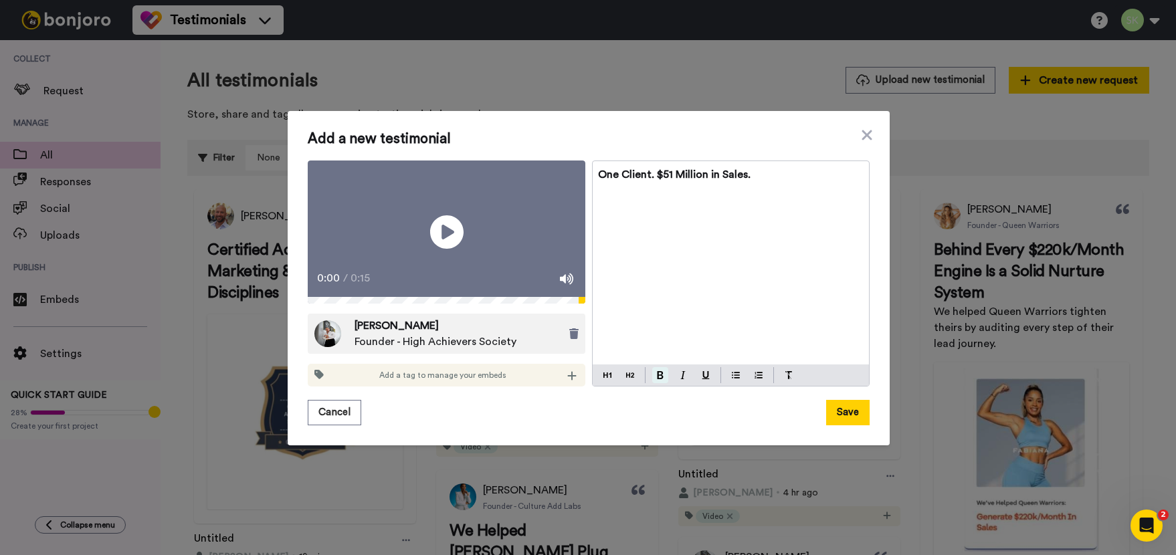
click at [657, 379] on img at bounding box center [660, 375] width 7 height 8
click at [627, 381] on img at bounding box center [630, 375] width 8 height 11
click at [847, 425] on button "Save" at bounding box center [847, 412] width 43 height 25
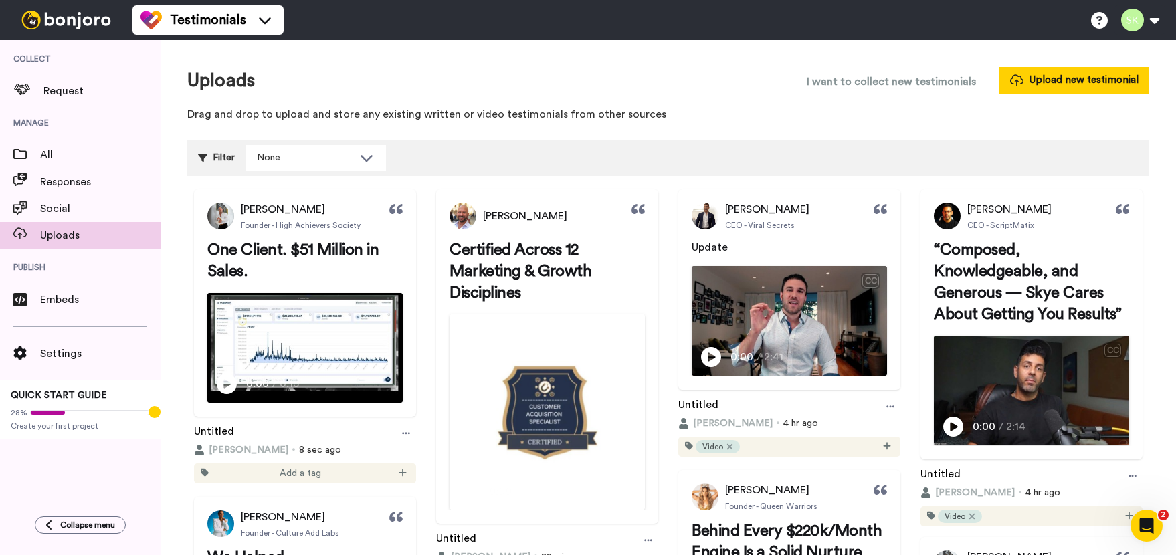
scroll to position [89, 0]
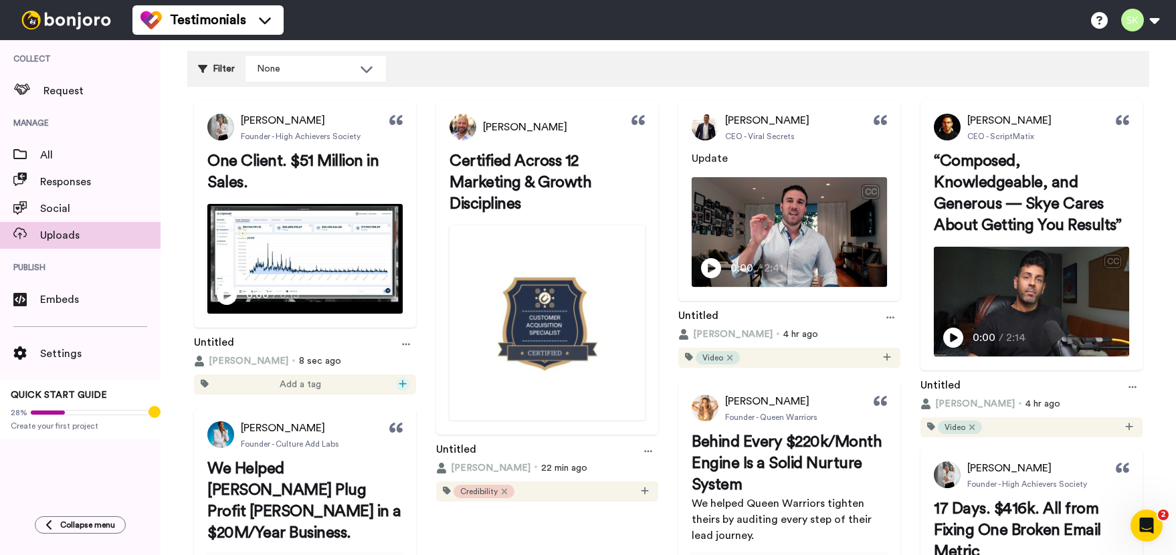
click at [405, 382] on div at bounding box center [402, 384] width 13 height 13
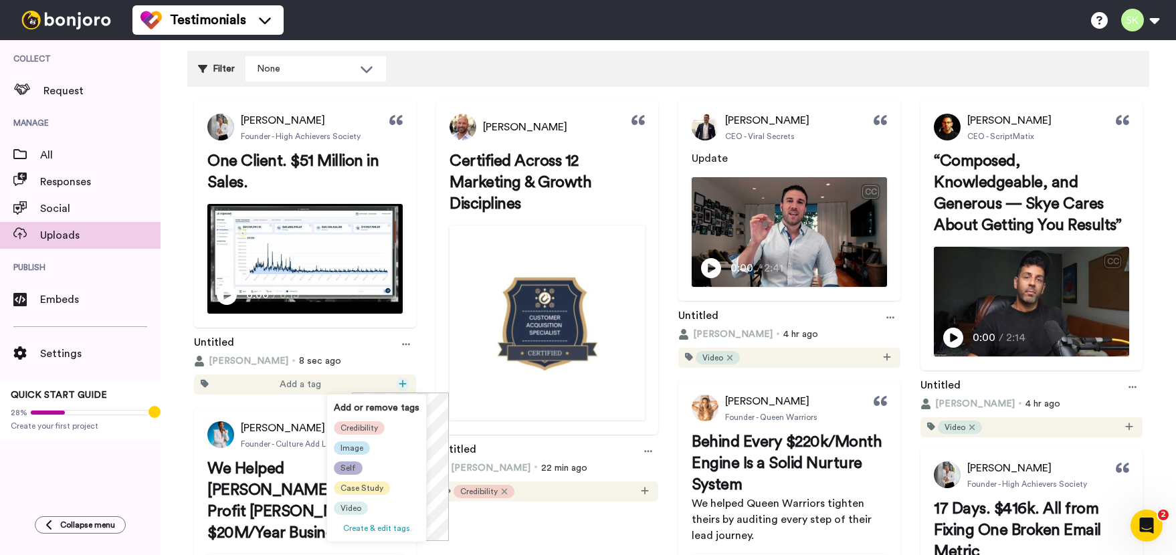
click at [354, 470] on span "Self" at bounding box center [347, 468] width 15 height 11
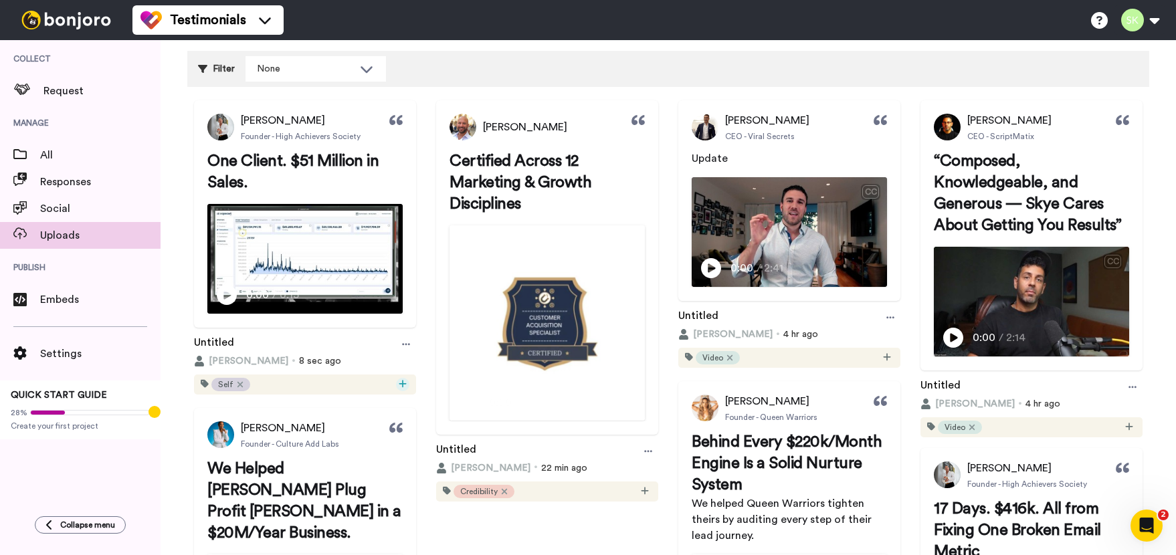
click at [399, 381] on icon at bounding box center [403, 383] width 8 height 9
click at [679, 67] on div "Filter None Select all tags Video Case Study Self Image Credibility" at bounding box center [668, 69] width 962 height 36
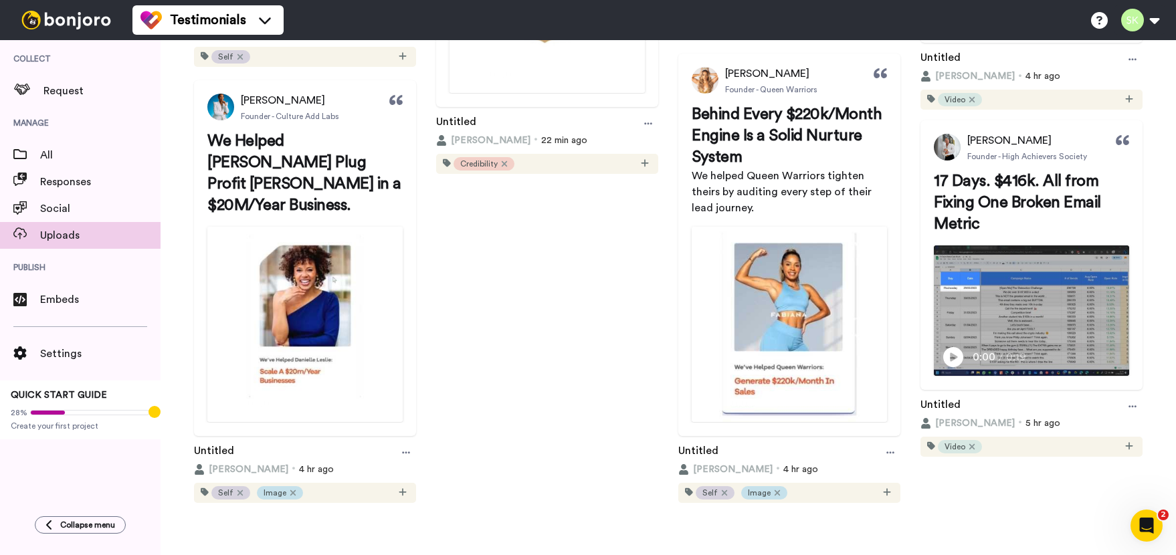
scroll to position [0, 0]
